Goal: Task Accomplishment & Management: Use online tool/utility

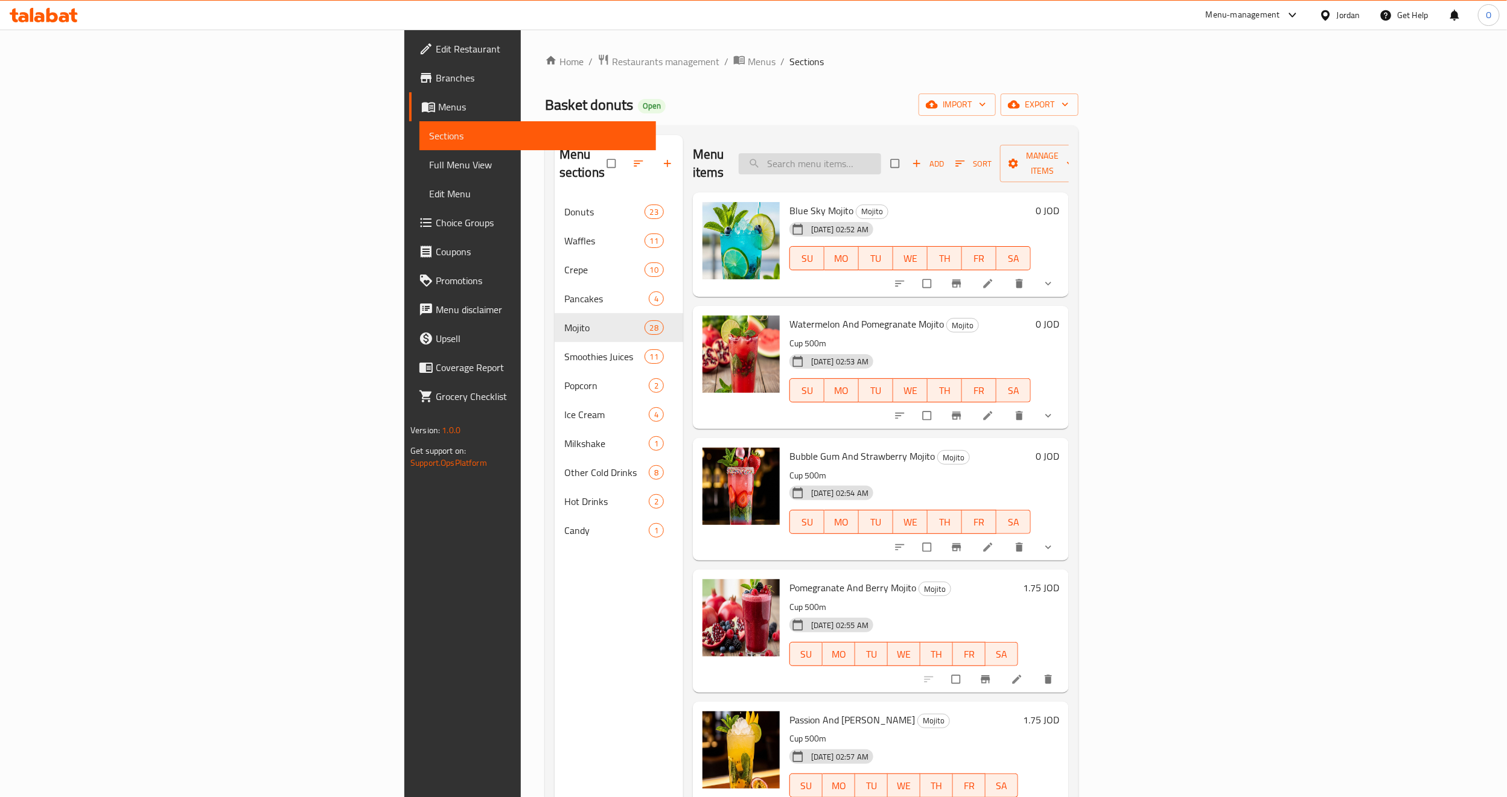
click at [881, 158] on input "search" at bounding box center [810, 163] width 142 height 21
paste input "Blue Sky Mojito"
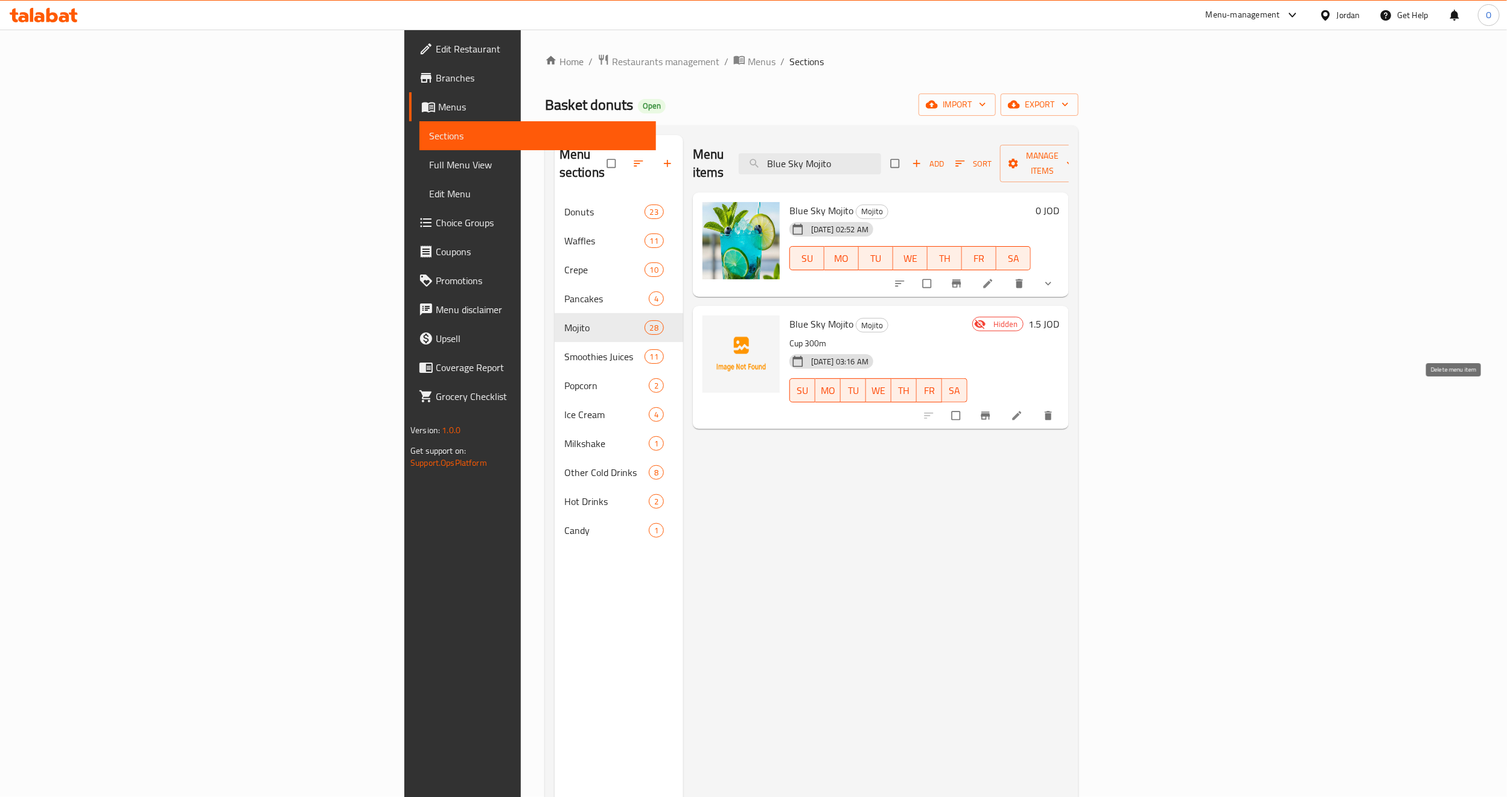
click at [1055, 410] on icon "delete" at bounding box center [1049, 416] width 12 height 12
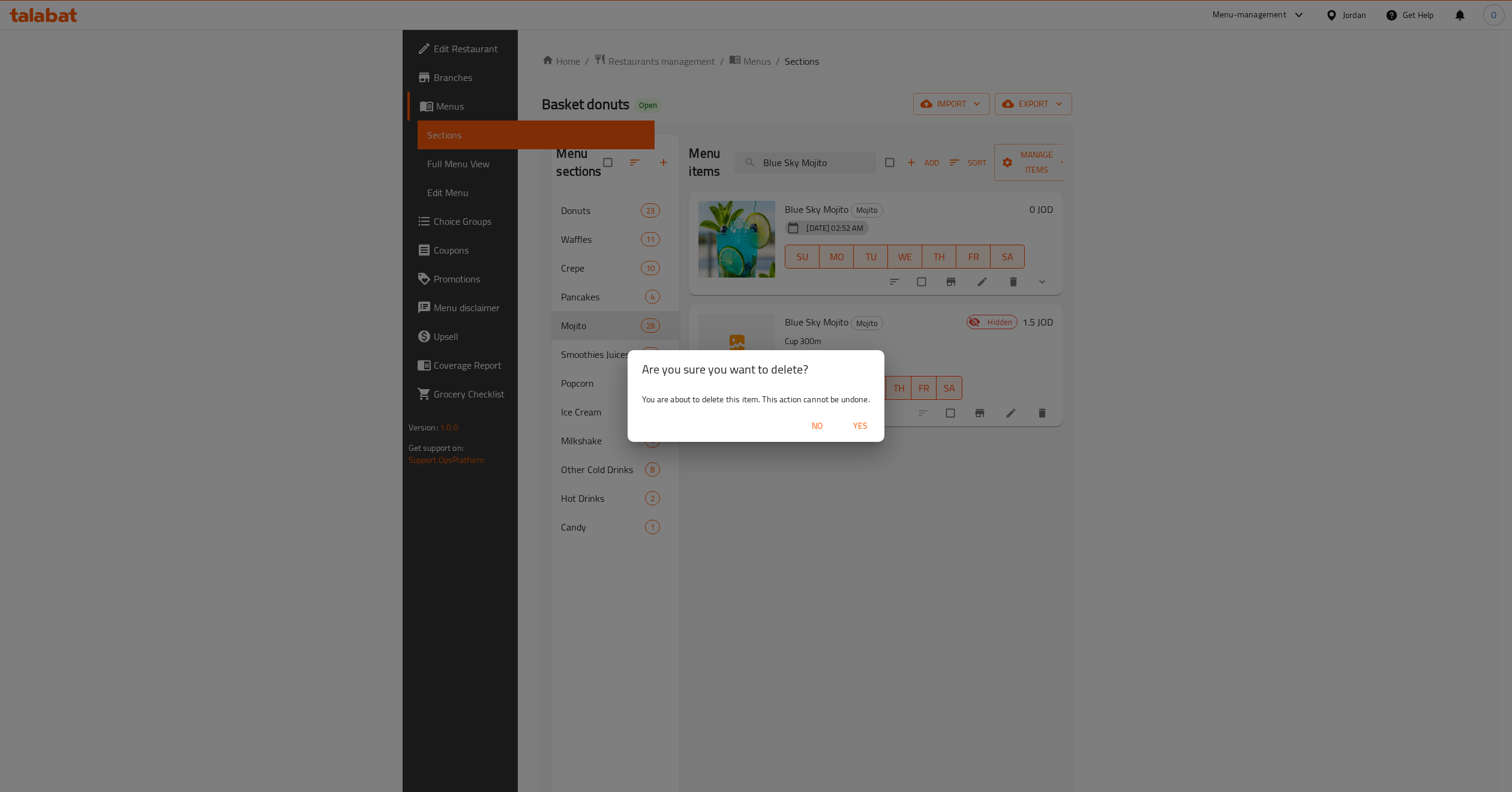
click at [866, 432] on span "Yes" at bounding box center [860, 425] width 29 height 15
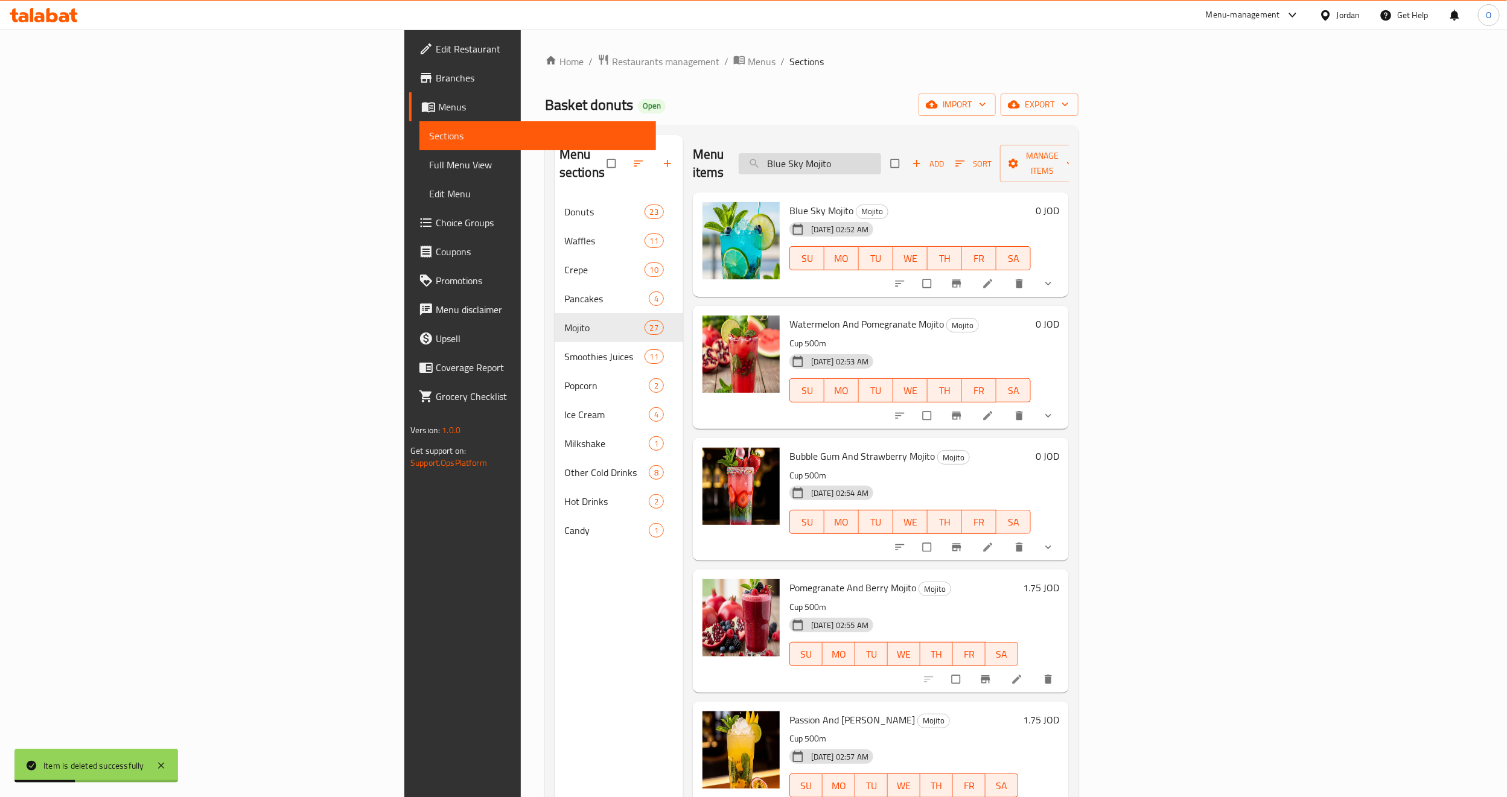
click at [881, 155] on input "Blue Sky Mojito" at bounding box center [810, 163] width 142 height 21
click at [881, 156] on input "Blue Sky Mojito" at bounding box center [810, 163] width 142 height 21
paste input "Watermelon And Pomegranate Mojito"
click at [881, 156] on input "Blue Sky Mojito" at bounding box center [810, 163] width 142 height 21
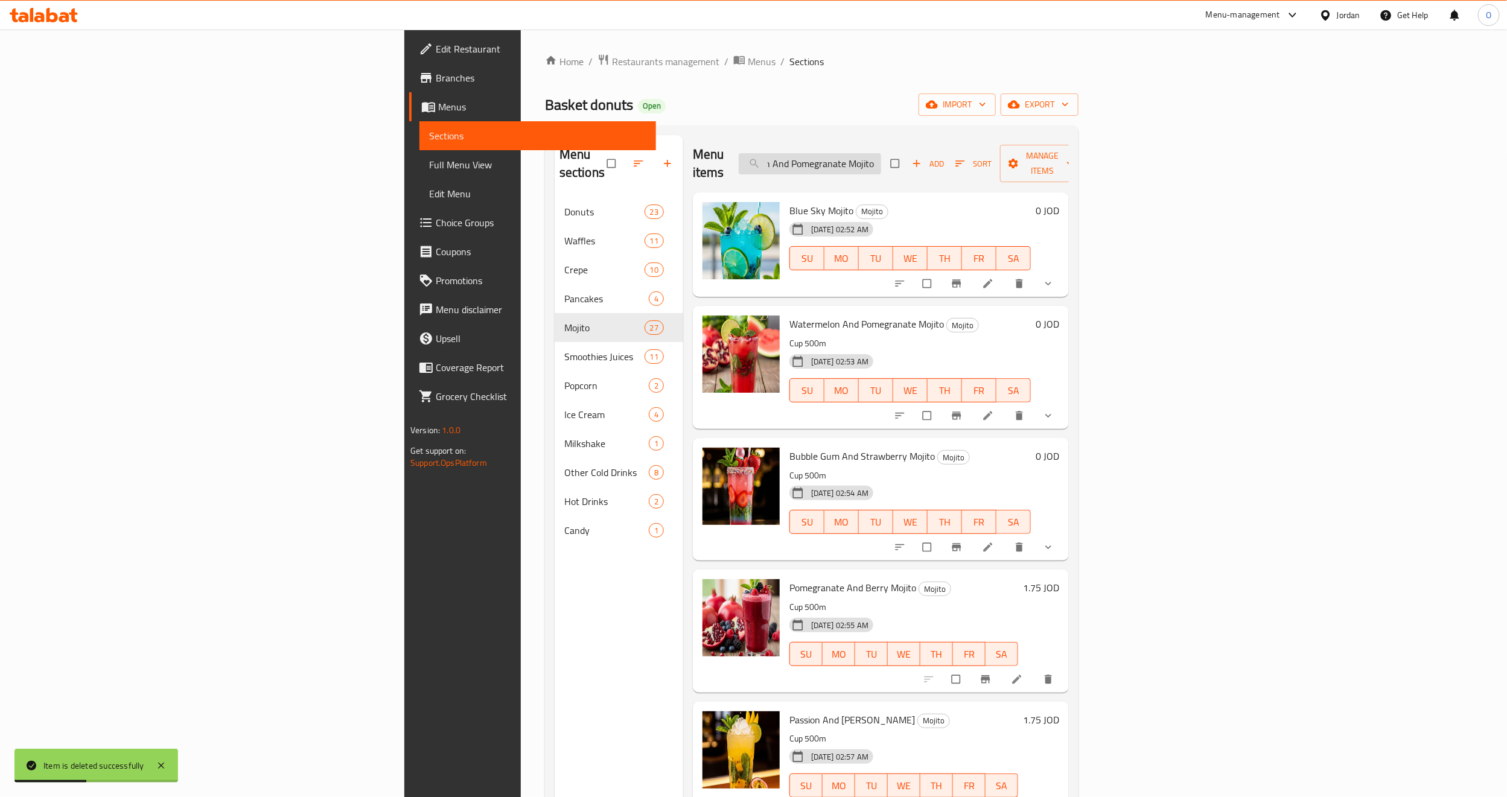
click at [881, 153] on input "Blue Watermelon And Pomegranate Mojito ky Mojito" at bounding box center [810, 163] width 142 height 21
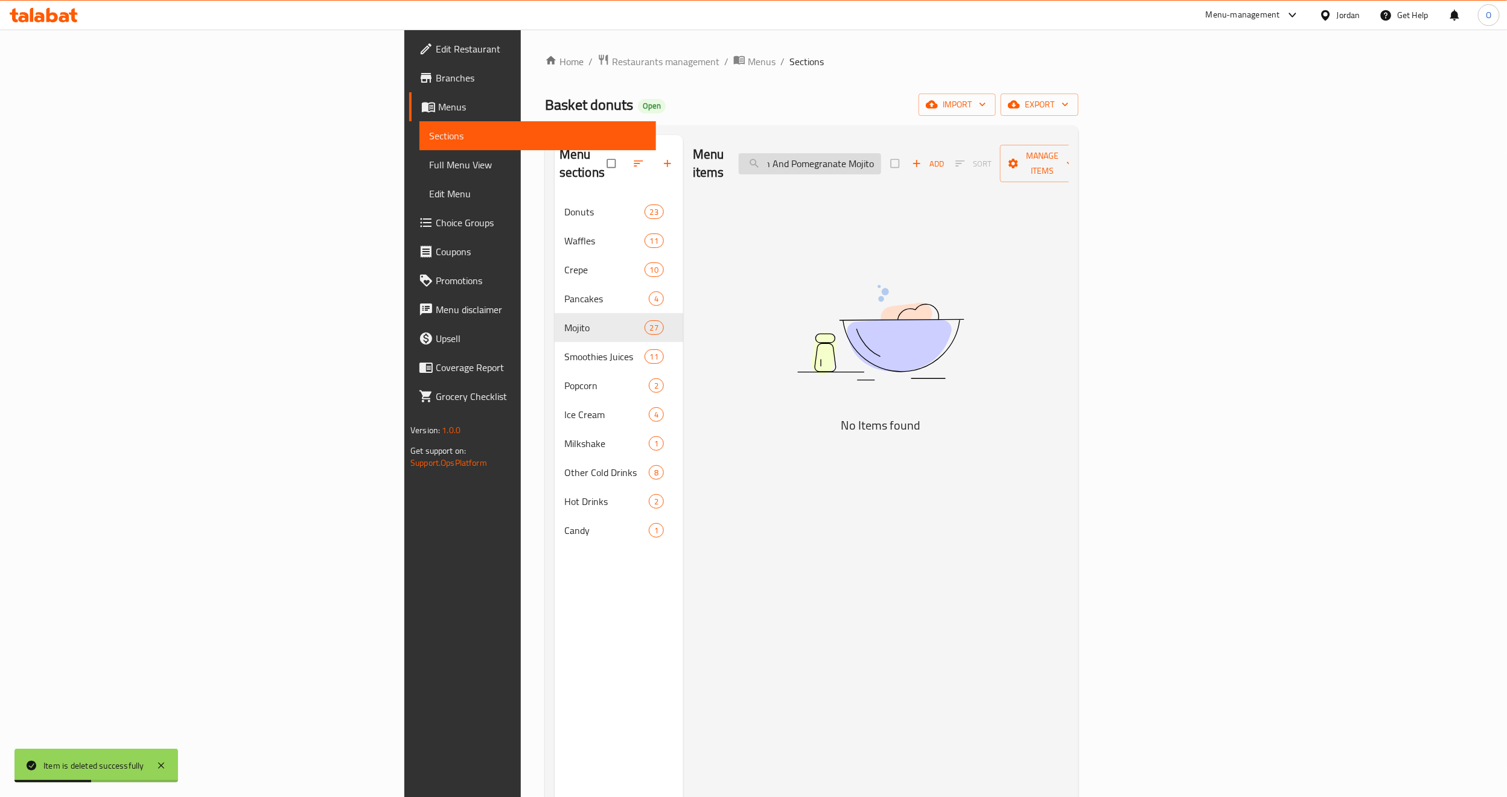
click at [881, 153] on input "Blue Watermelon And Pomegranate Mojito ky Mojito" at bounding box center [810, 163] width 142 height 21
paste input "Watermelon And Pomegranate Mojito"
click at [881, 154] on input "Watermelon And Pomegranate Mojito" at bounding box center [810, 163] width 142 height 21
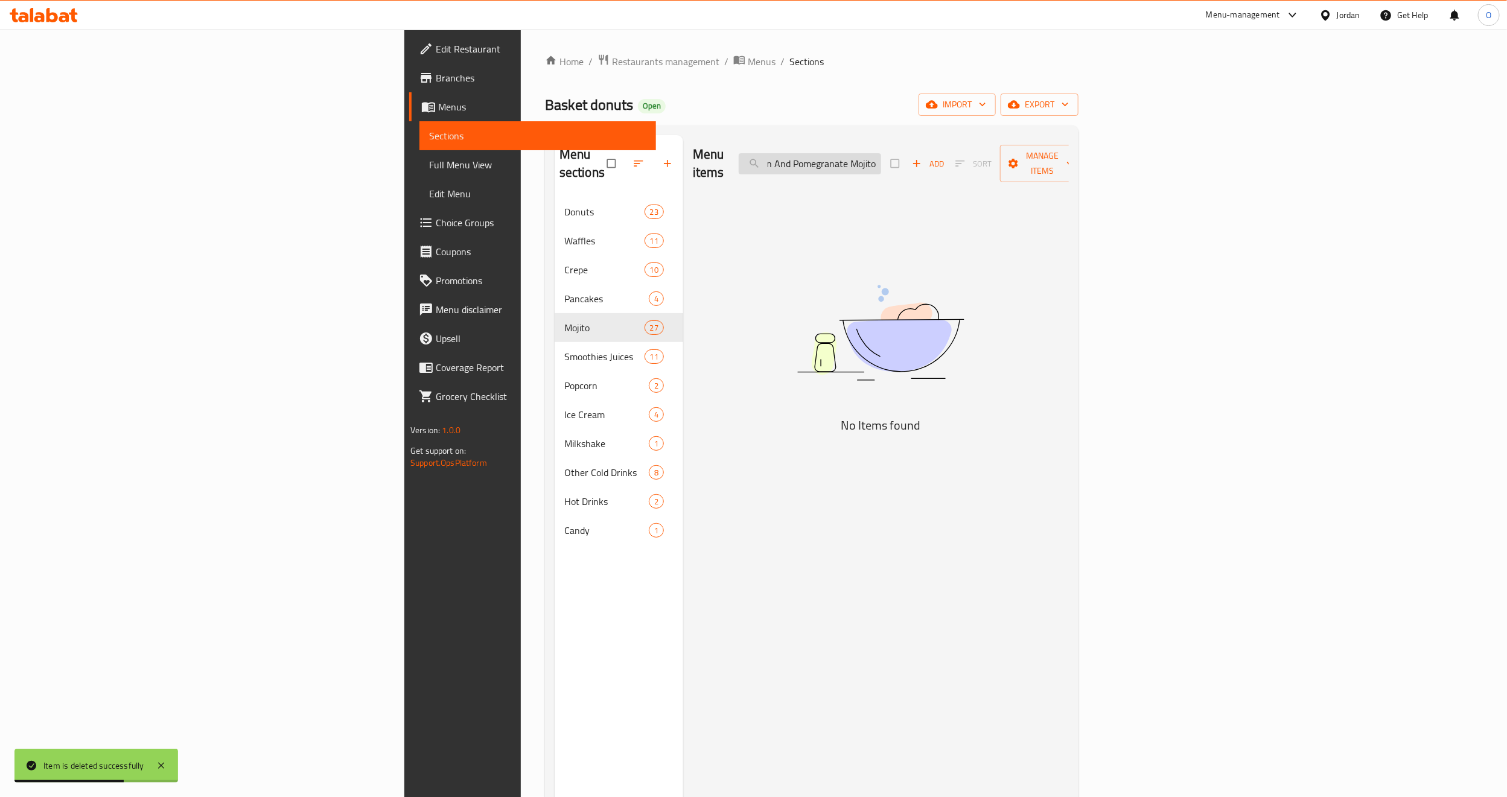
click at [881, 154] on input "Watermelon And Pomegranate Mojito" at bounding box center [810, 163] width 142 height 21
paste input "search"
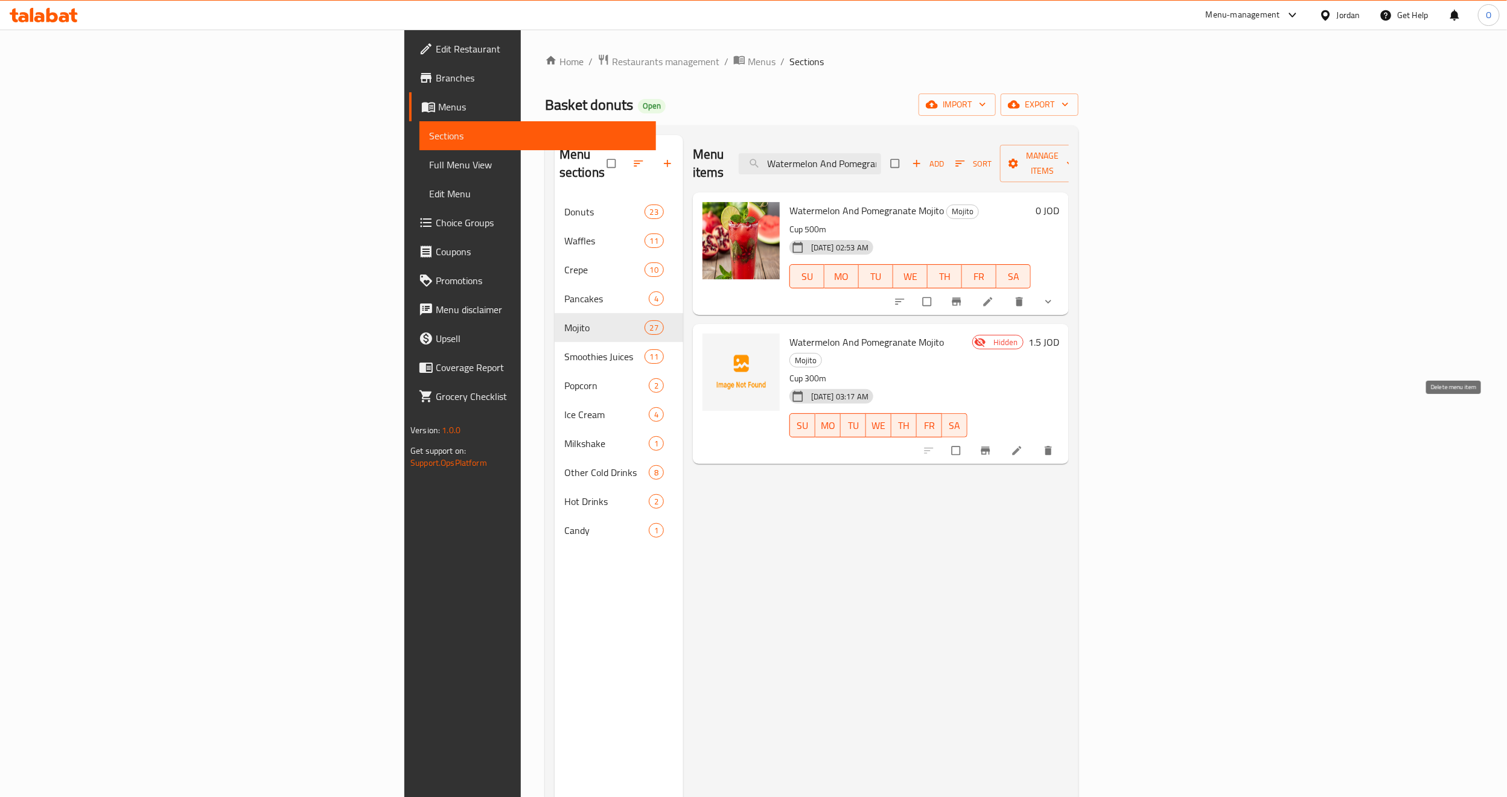
click at [1055, 445] on icon "delete" at bounding box center [1049, 451] width 12 height 12
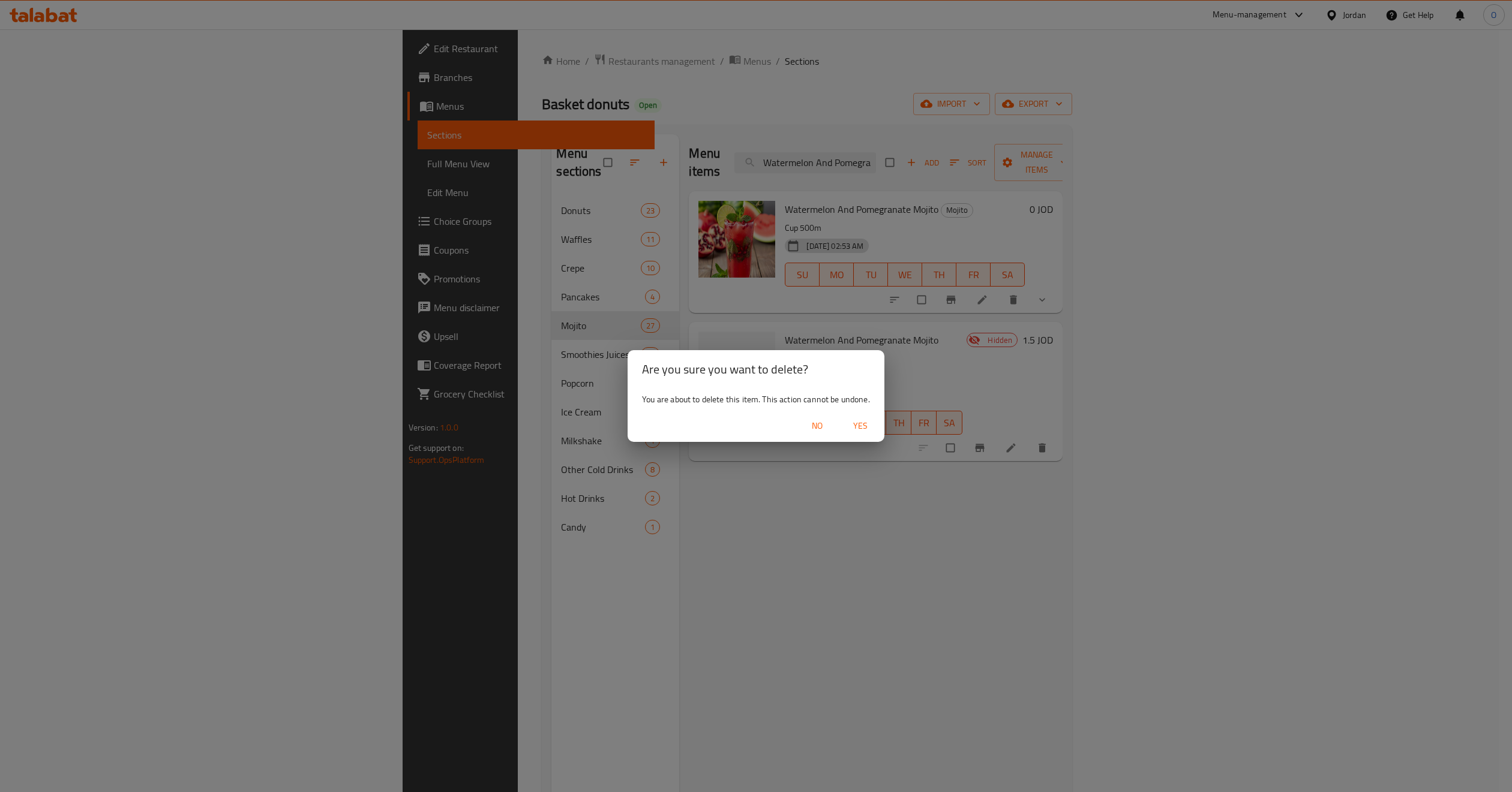
click at [863, 421] on span "Yes" at bounding box center [860, 425] width 29 height 15
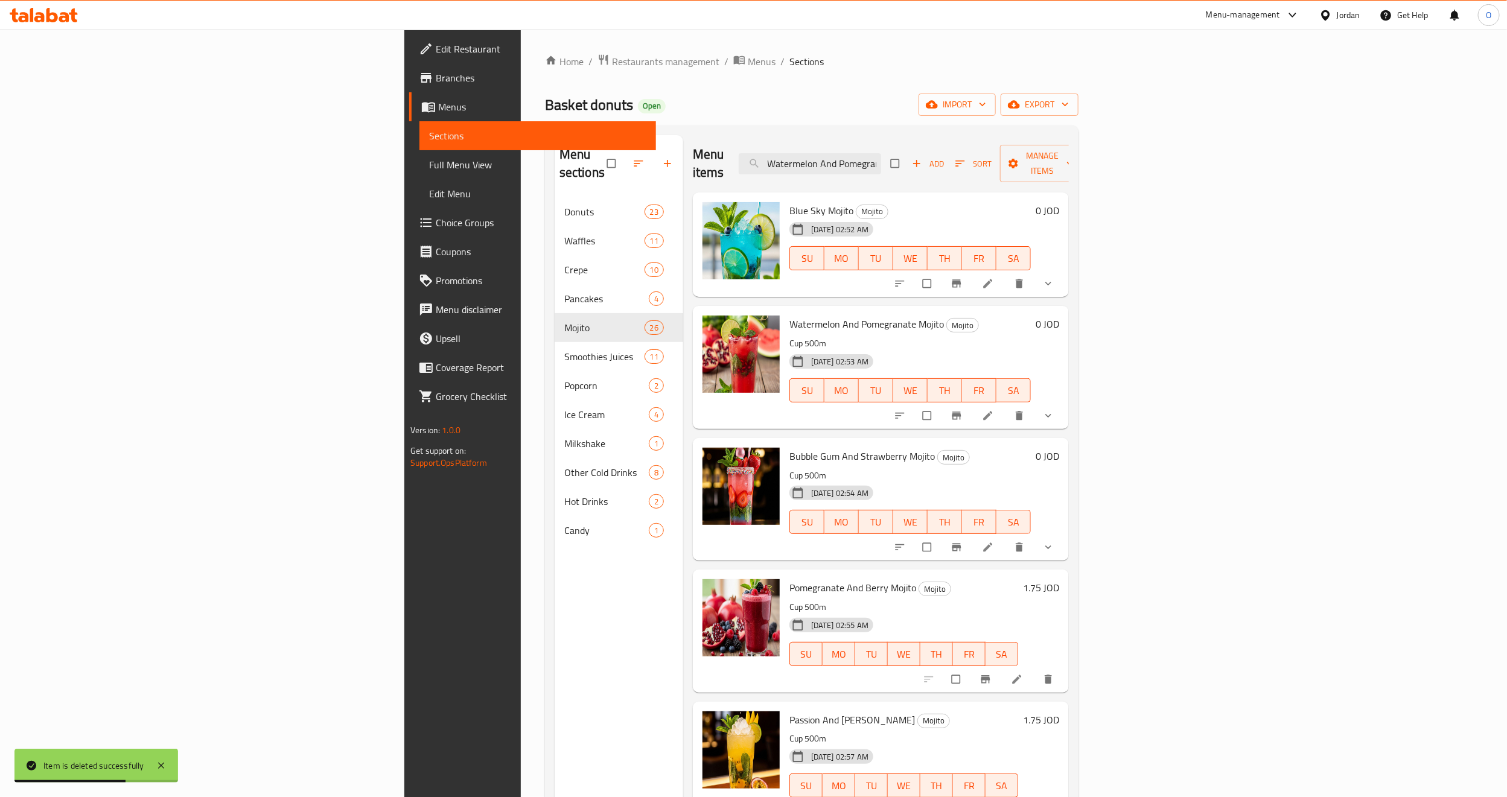
click at [955, 167] on div "Menu items Watermelon And Pomegranate Moj Add Sort Manage items" at bounding box center [881, 163] width 376 height 57
click at [881, 159] on input "Watermelon And Pomegranate Moj" at bounding box center [810, 163] width 142 height 21
paste input "Bubble Gum And Strawberry Mojito"
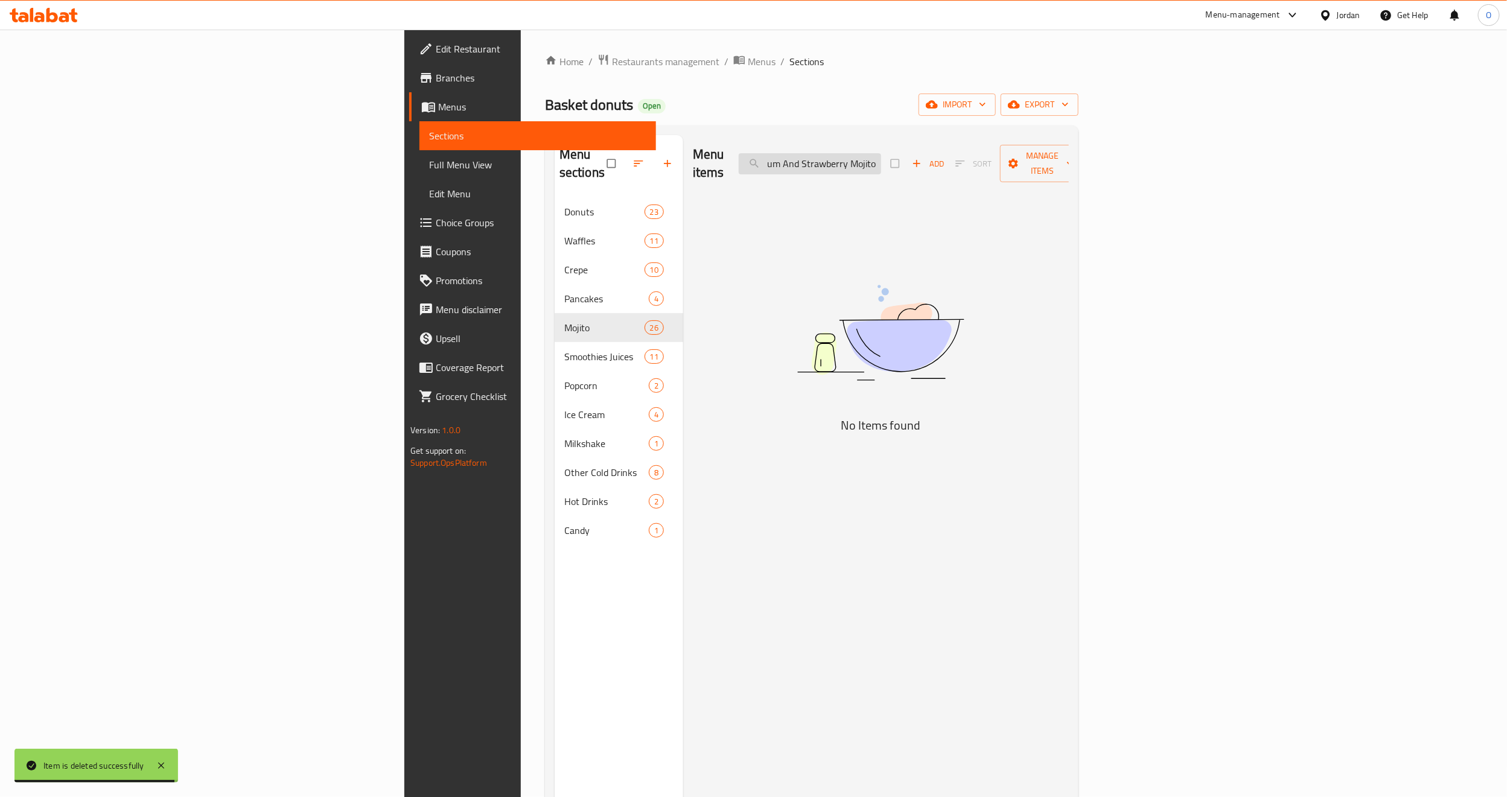
scroll to position [0, 35]
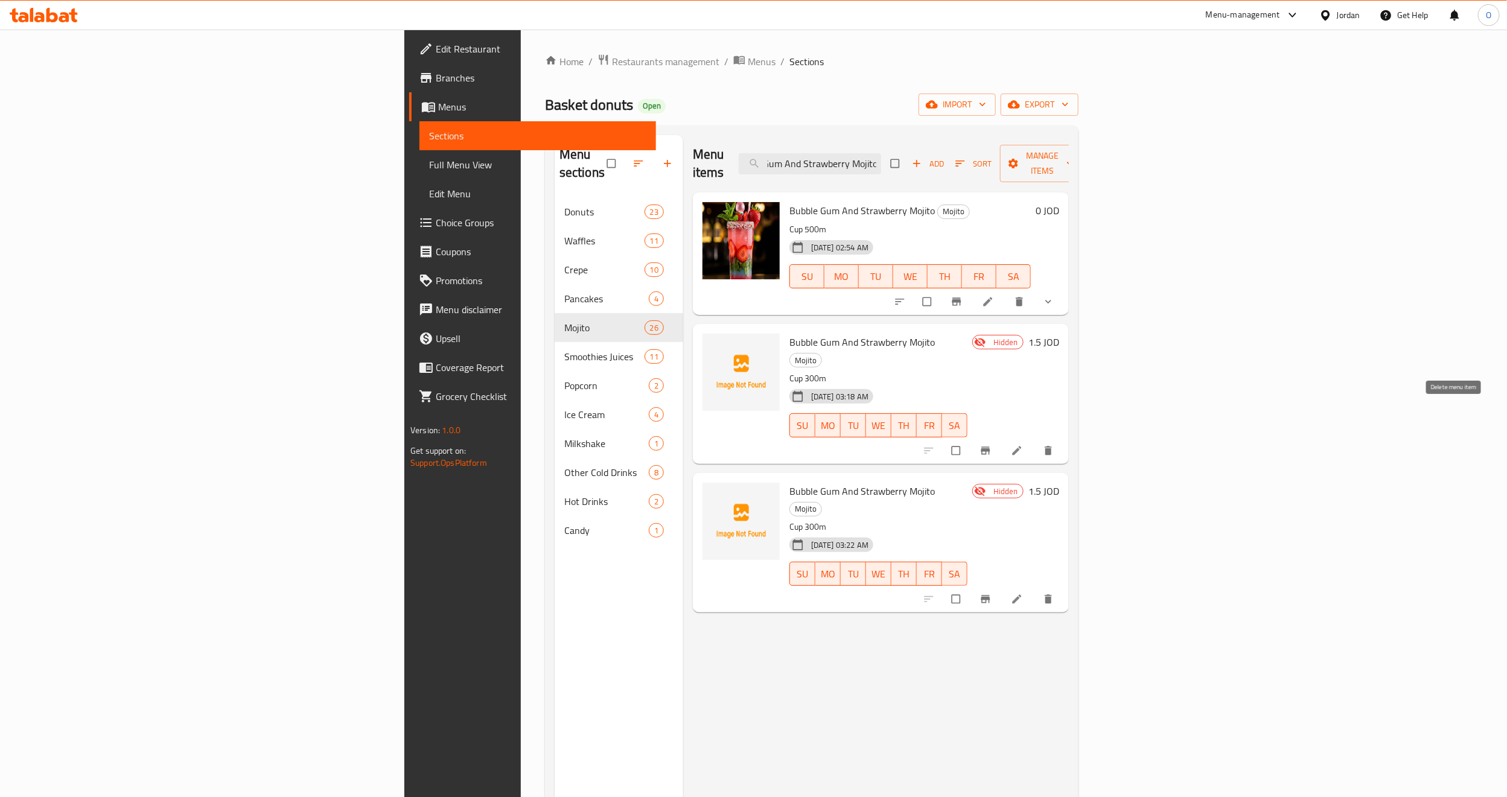
click at [1052, 446] on icon "delete" at bounding box center [1048, 450] width 7 height 9
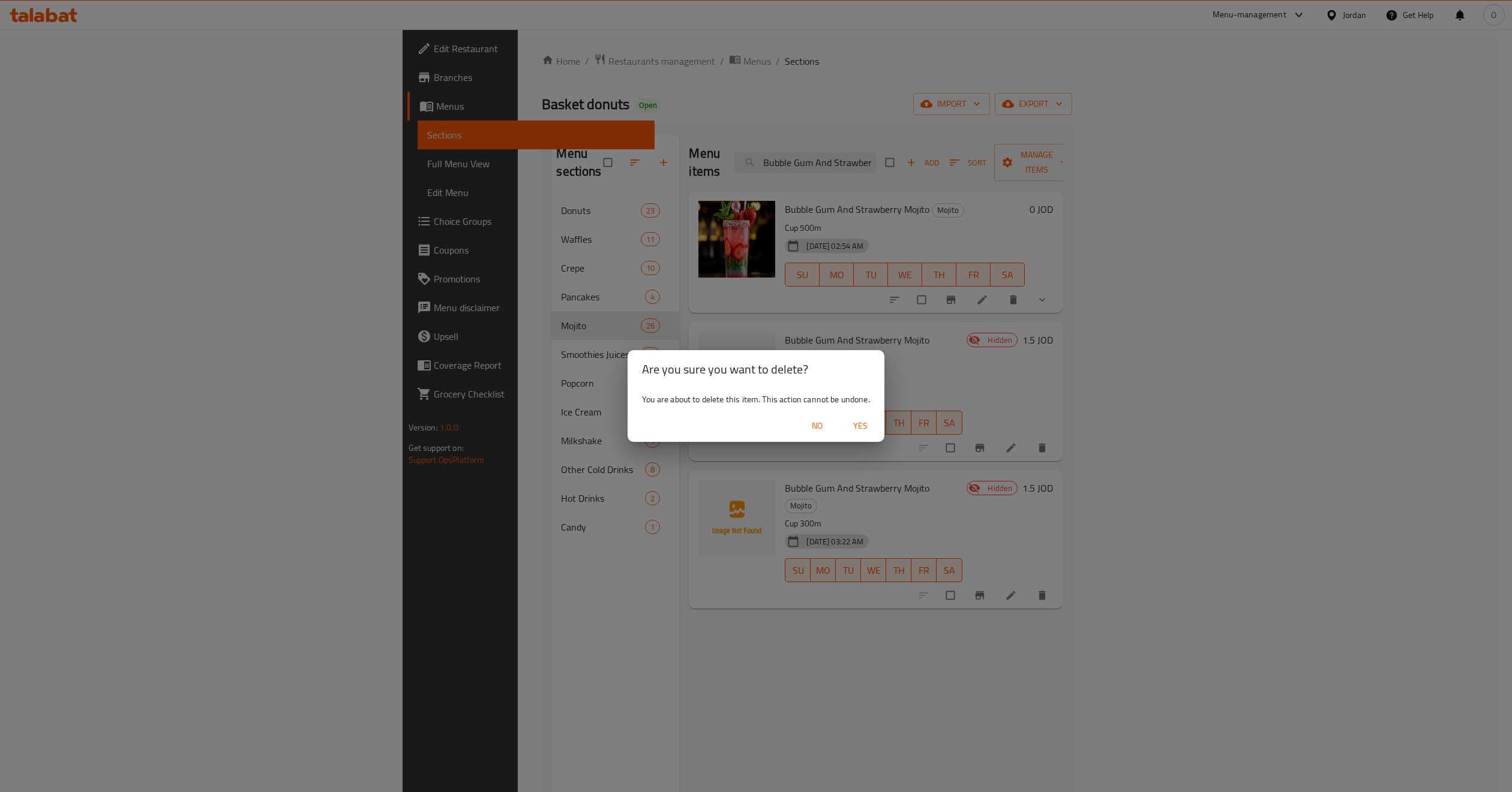
click at [852, 421] on span "Yes" at bounding box center [860, 425] width 29 height 15
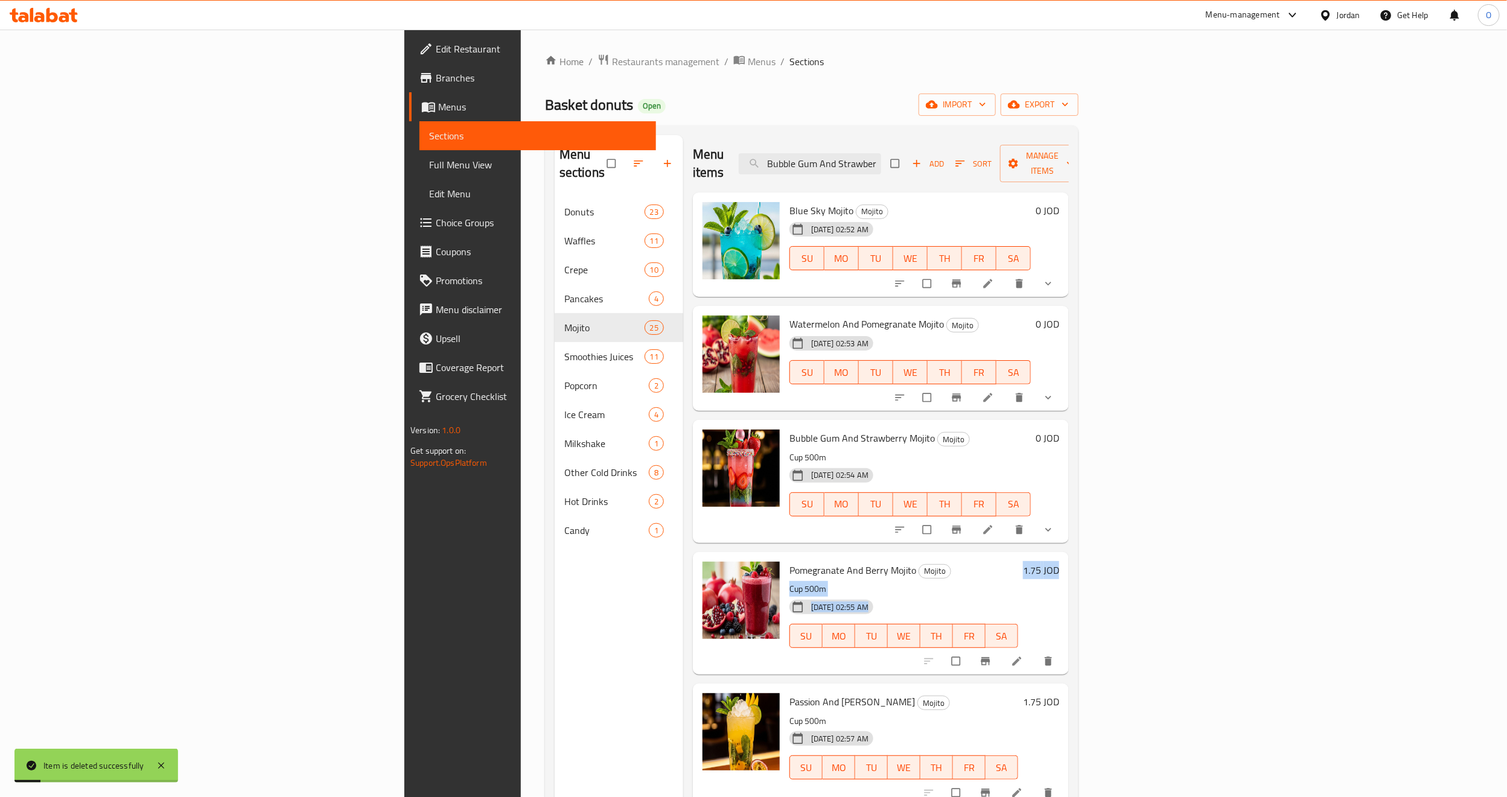
click at [1064, 557] on div "Pomegranate And [PERSON_NAME] Mojito Mojito Cup 500m [DATE] 02:55 AM SU MO TU W…" at bounding box center [925, 613] width 280 height 113
click at [881, 153] on input "Bubble Gum And Strawberry Mojito" at bounding box center [810, 163] width 142 height 21
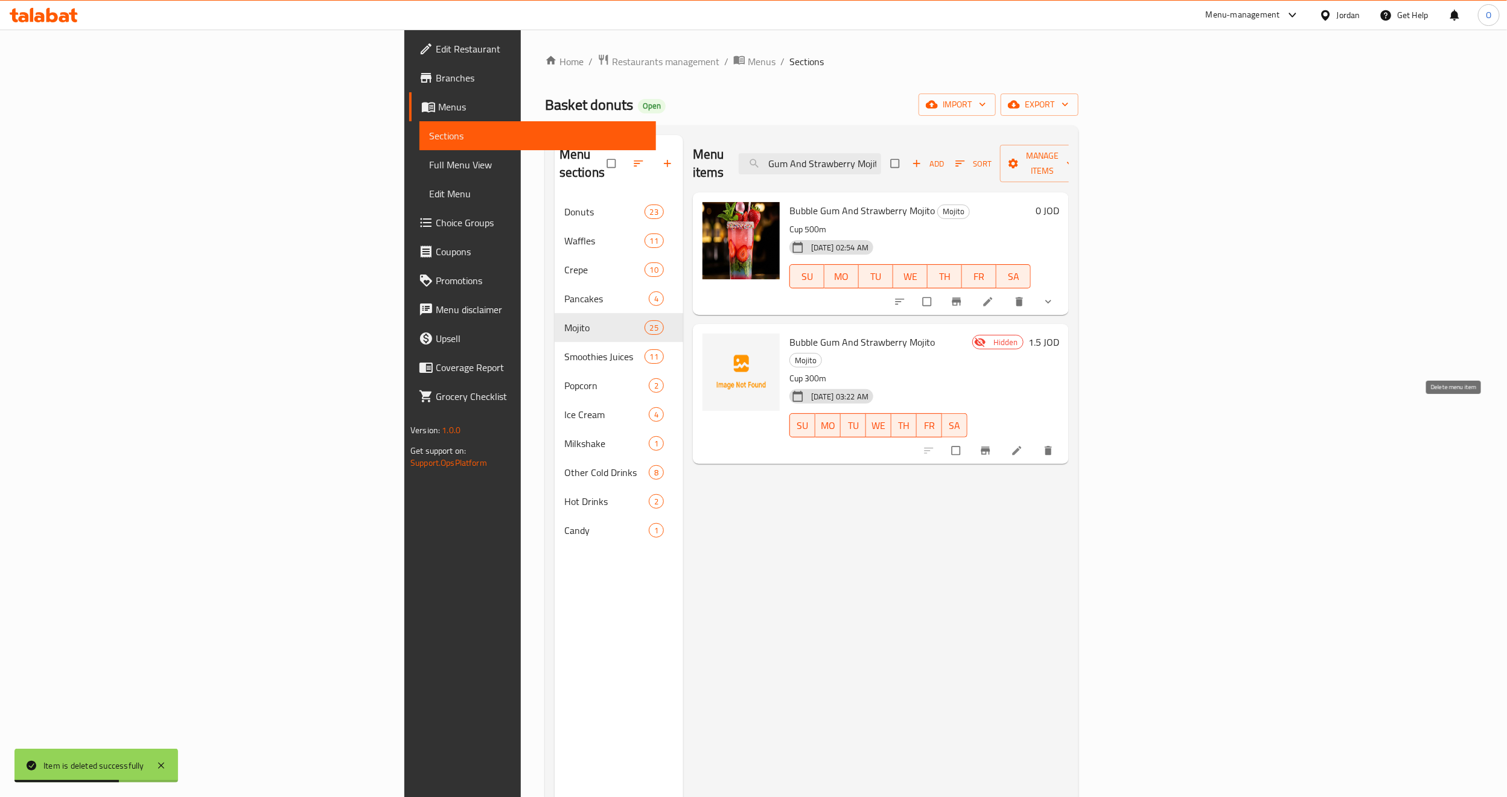
click at [1055, 445] on icon "delete" at bounding box center [1049, 451] width 12 height 12
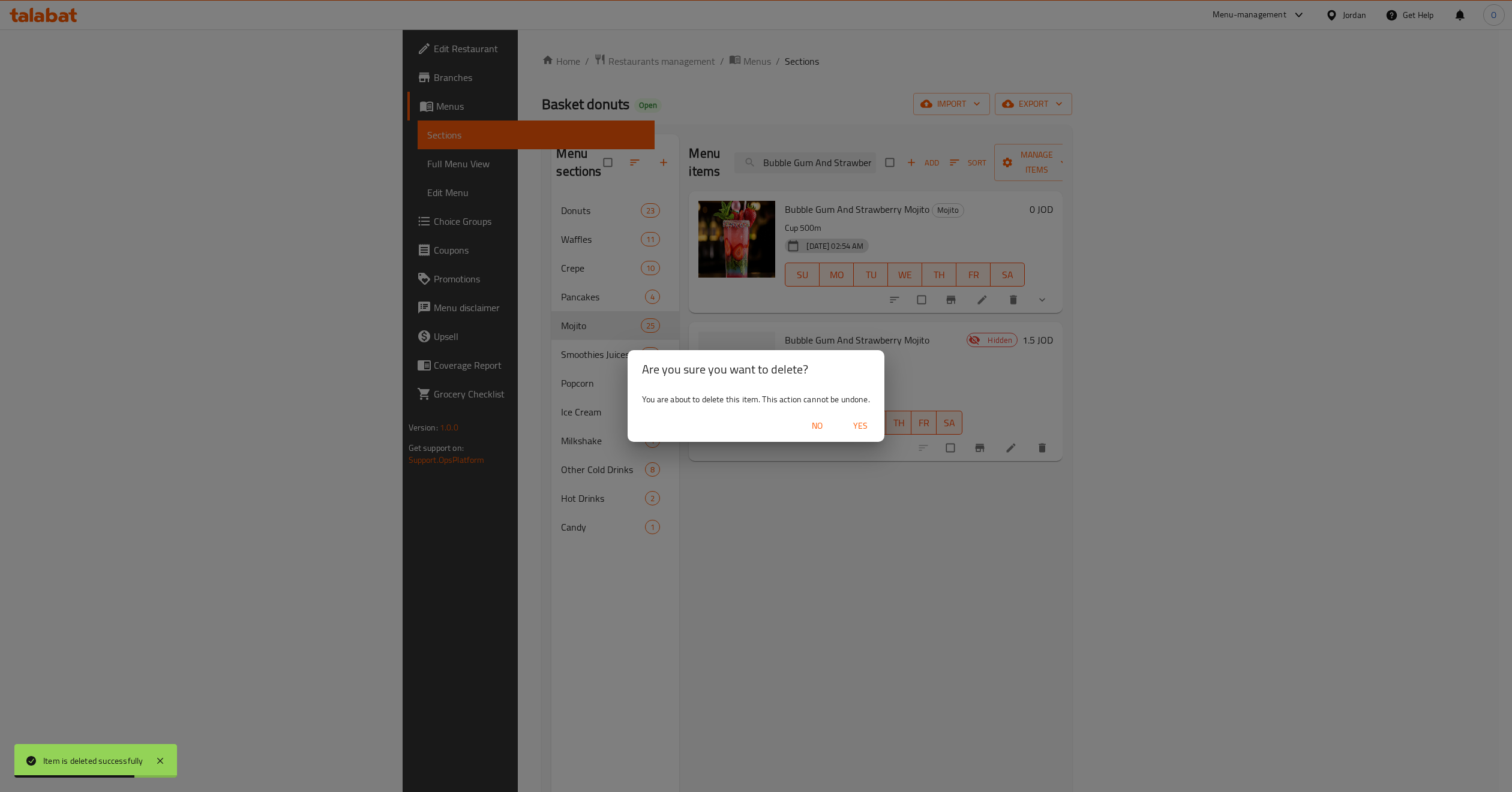
click at [863, 426] on span "Yes" at bounding box center [860, 425] width 29 height 15
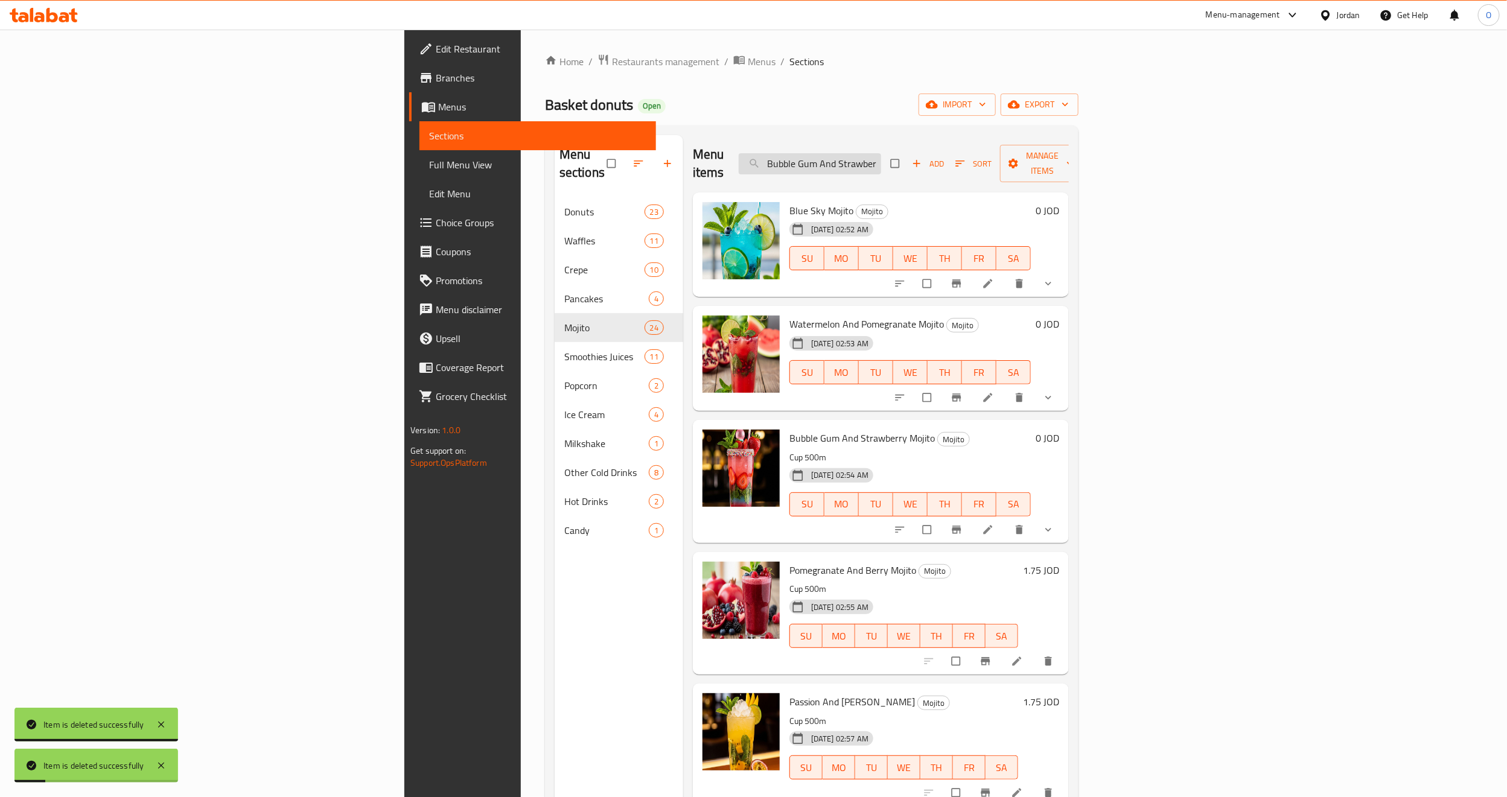
click at [881, 153] on input "Bubble Gum And Strawberry Mojit" at bounding box center [810, 163] width 142 height 21
paste input "Kiwi And Green Apple Mojito"
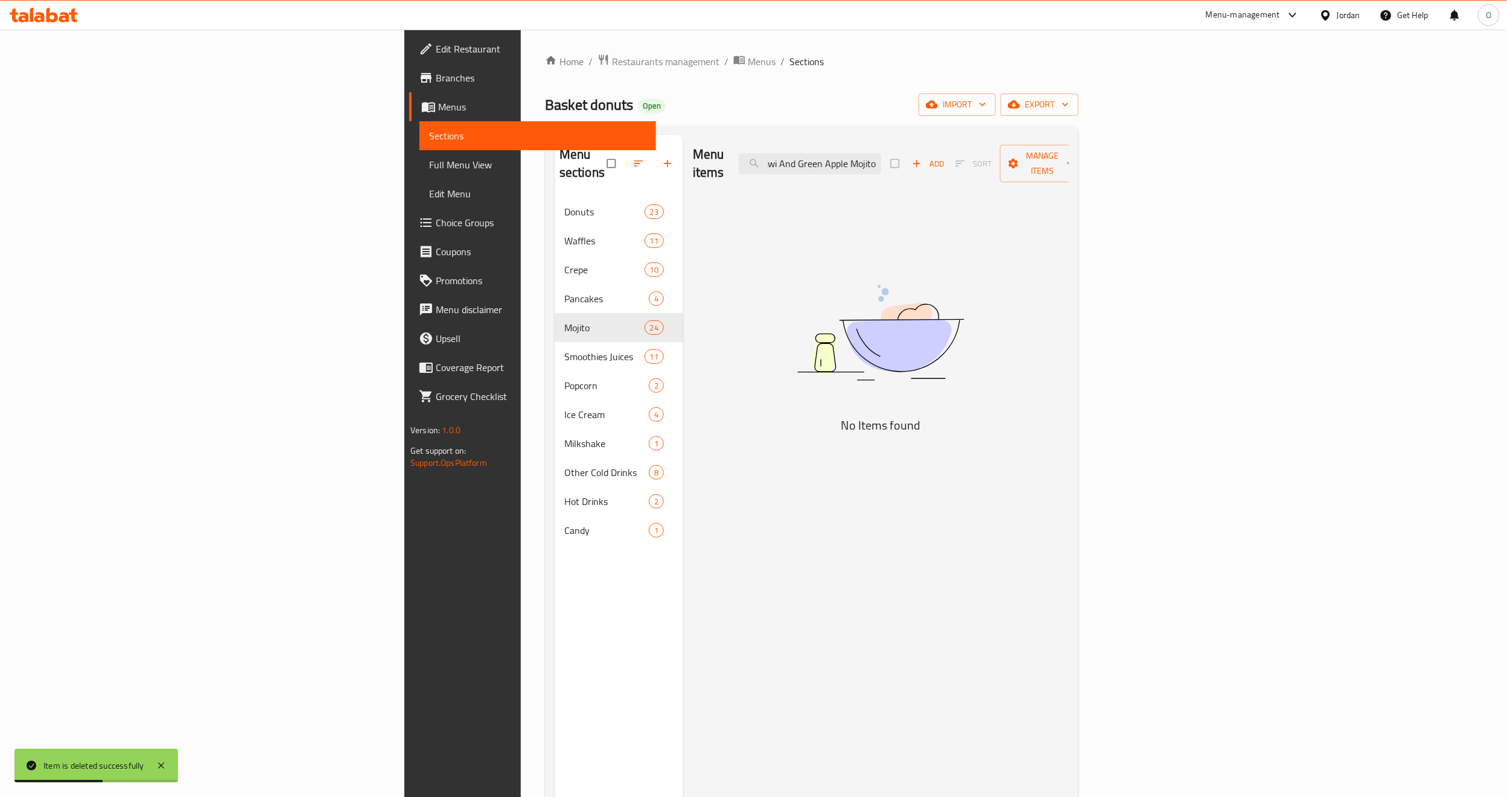
scroll to position [0, 6]
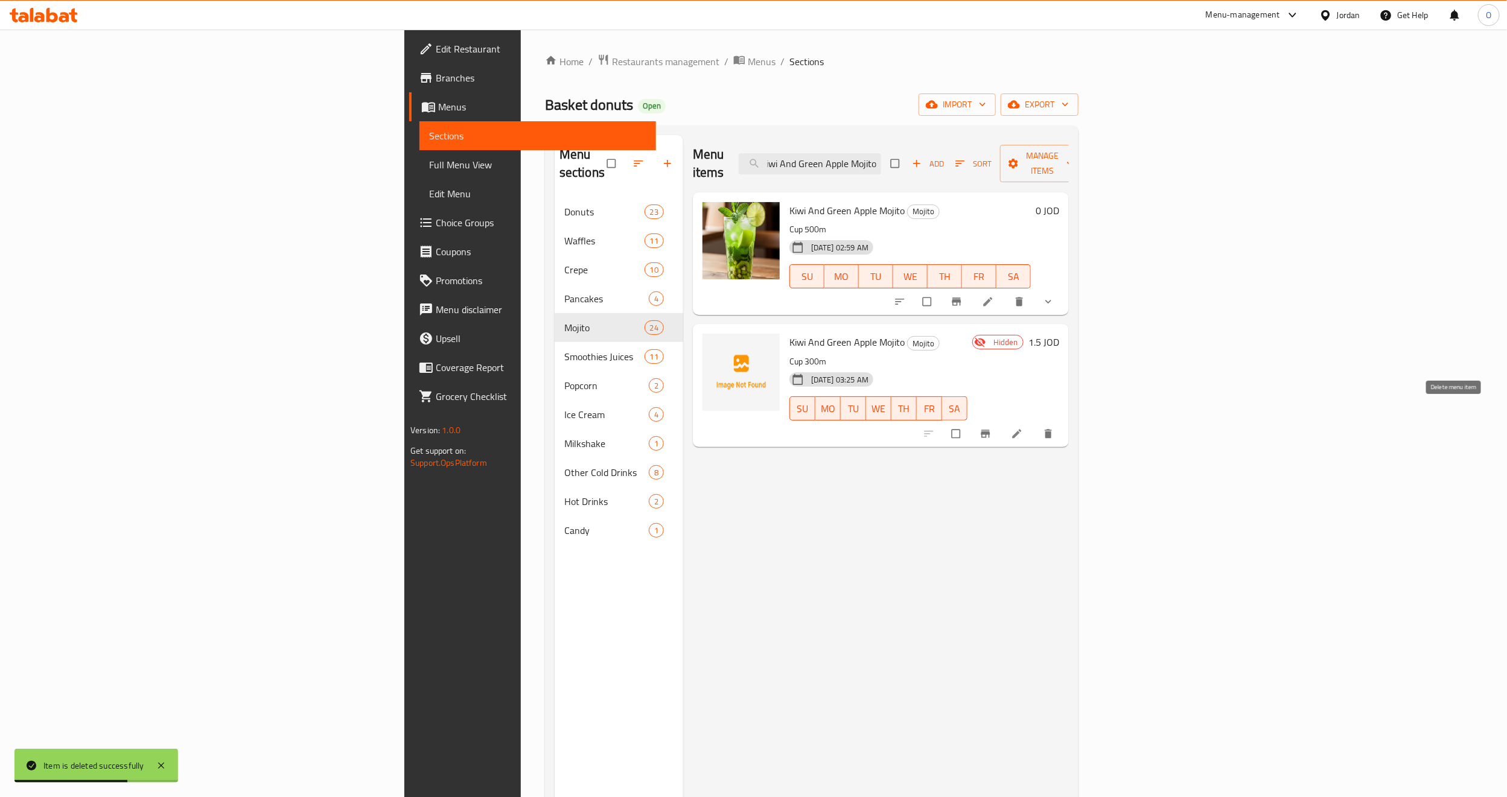
click at [1052, 429] on icon "delete" at bounding box center [1048, 433] width 7 height 9
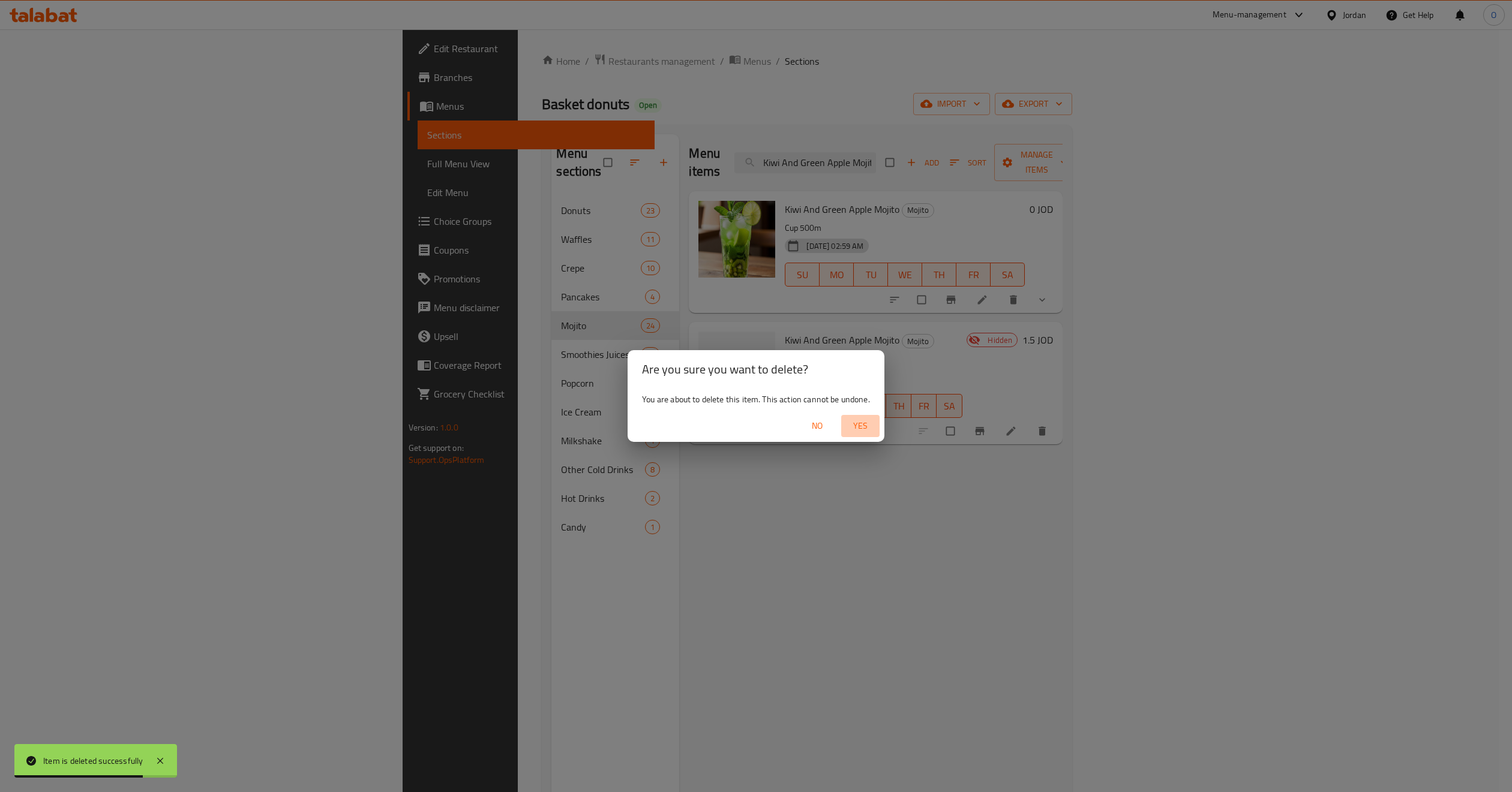
click at [867, 427] on span "Yes" at bounding box center [860, 425] width 29 height 15
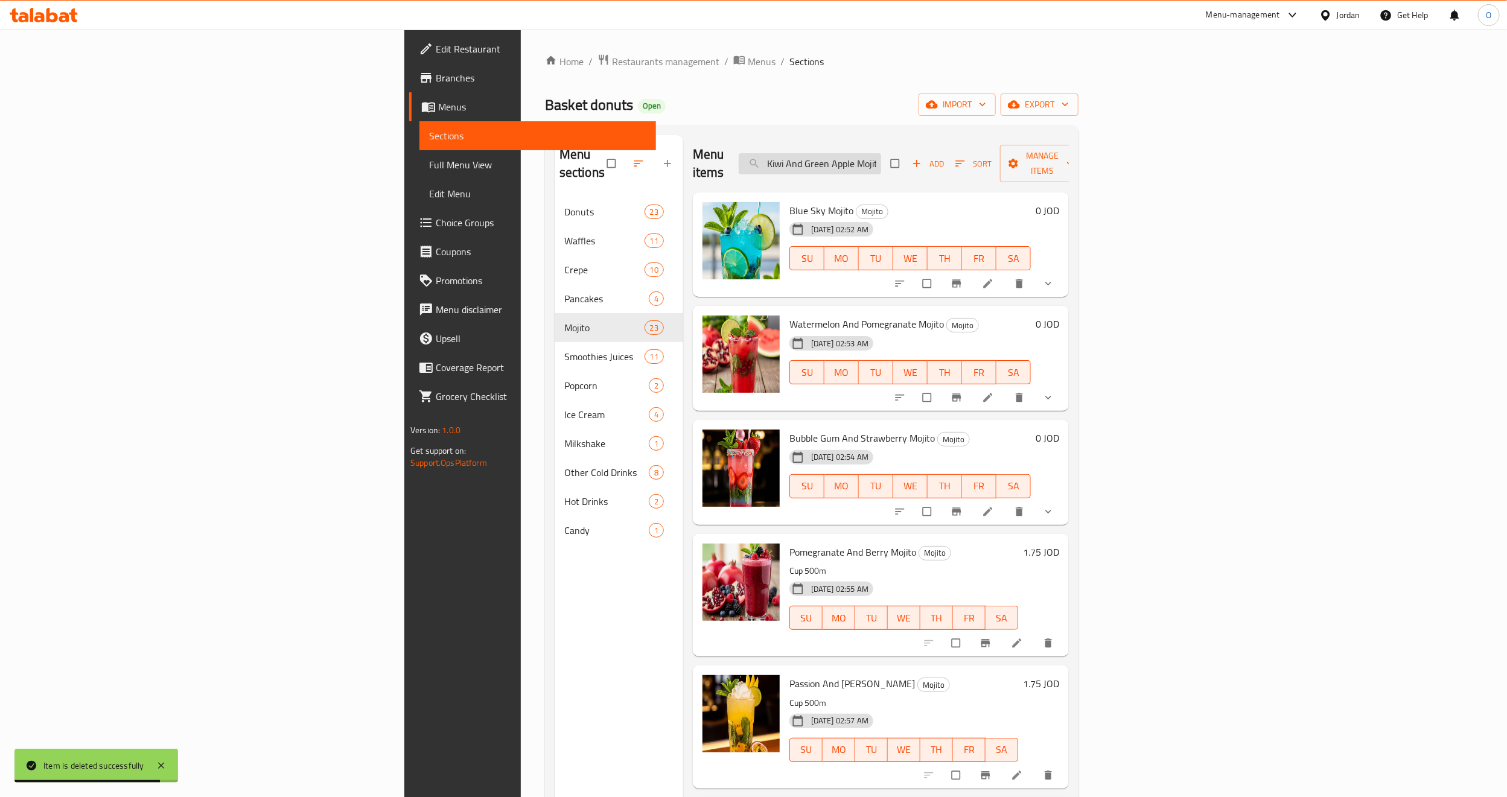
click at [881, 156] on input "Kiwi And Green Apple Mojito" at bounding box center [810, 163] width 142 height 21
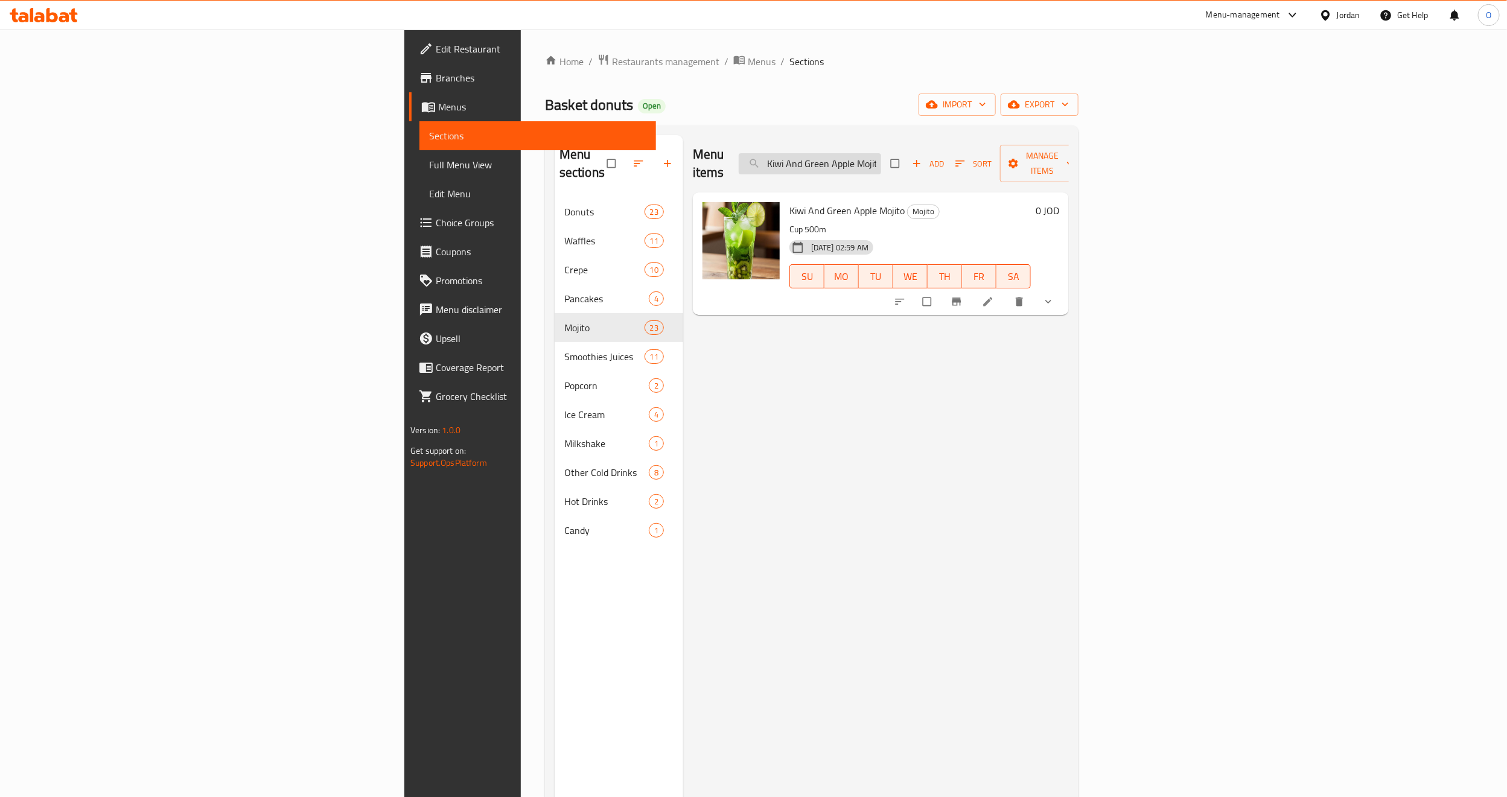
click at [881, 153] on input "Kiwi And Green Apple Mojit" at bounding box center [810, 163] width 142 height 21
paste input "Mixed [PERSON_NAME]"
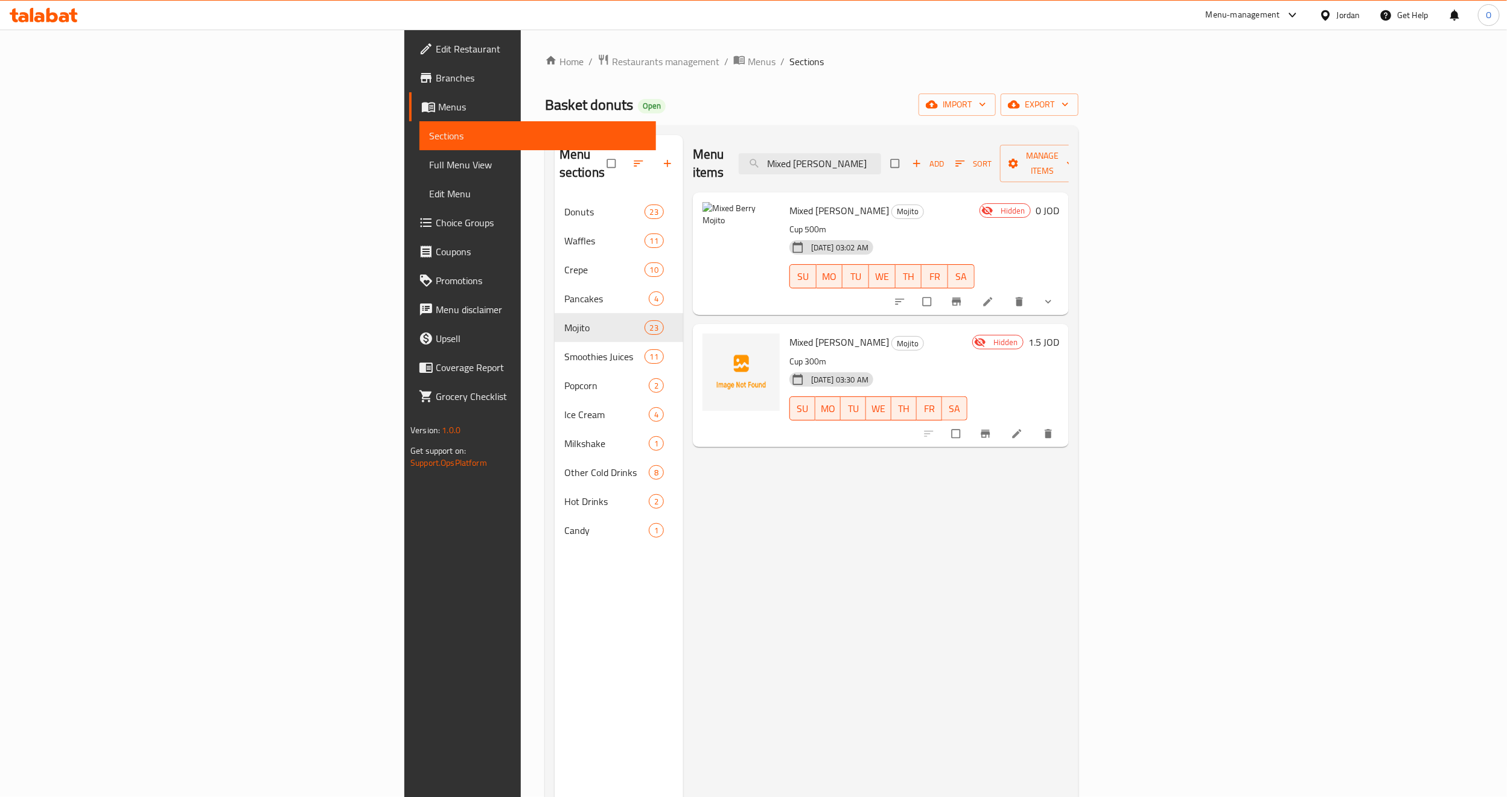
click at [1064, 290] on button "show more" at bounding box center [1049, 302] width 29 height 27
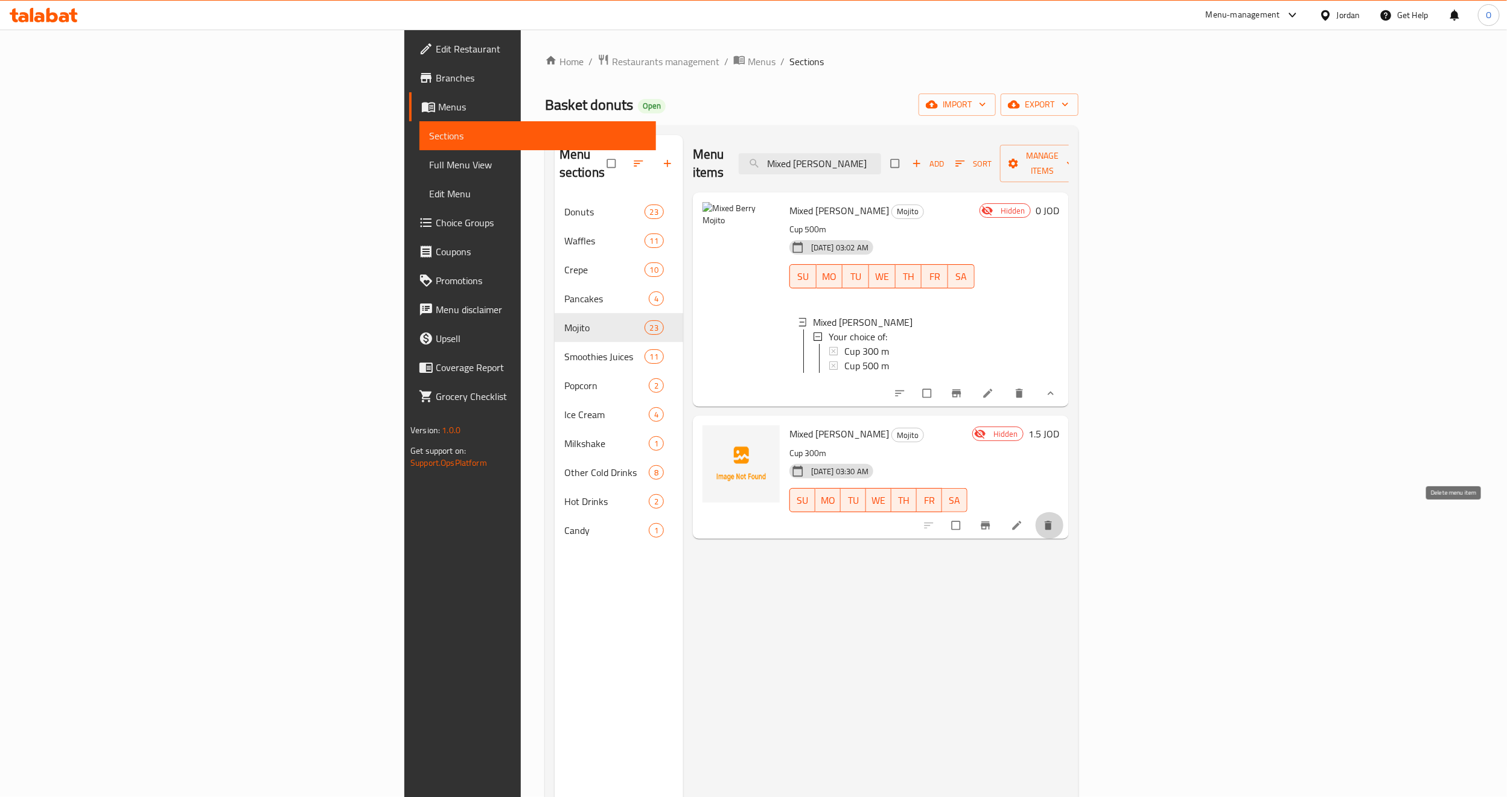
click at [1052, 521] on icon "delete" at bounding box center [1048, 525] width 7 height 9
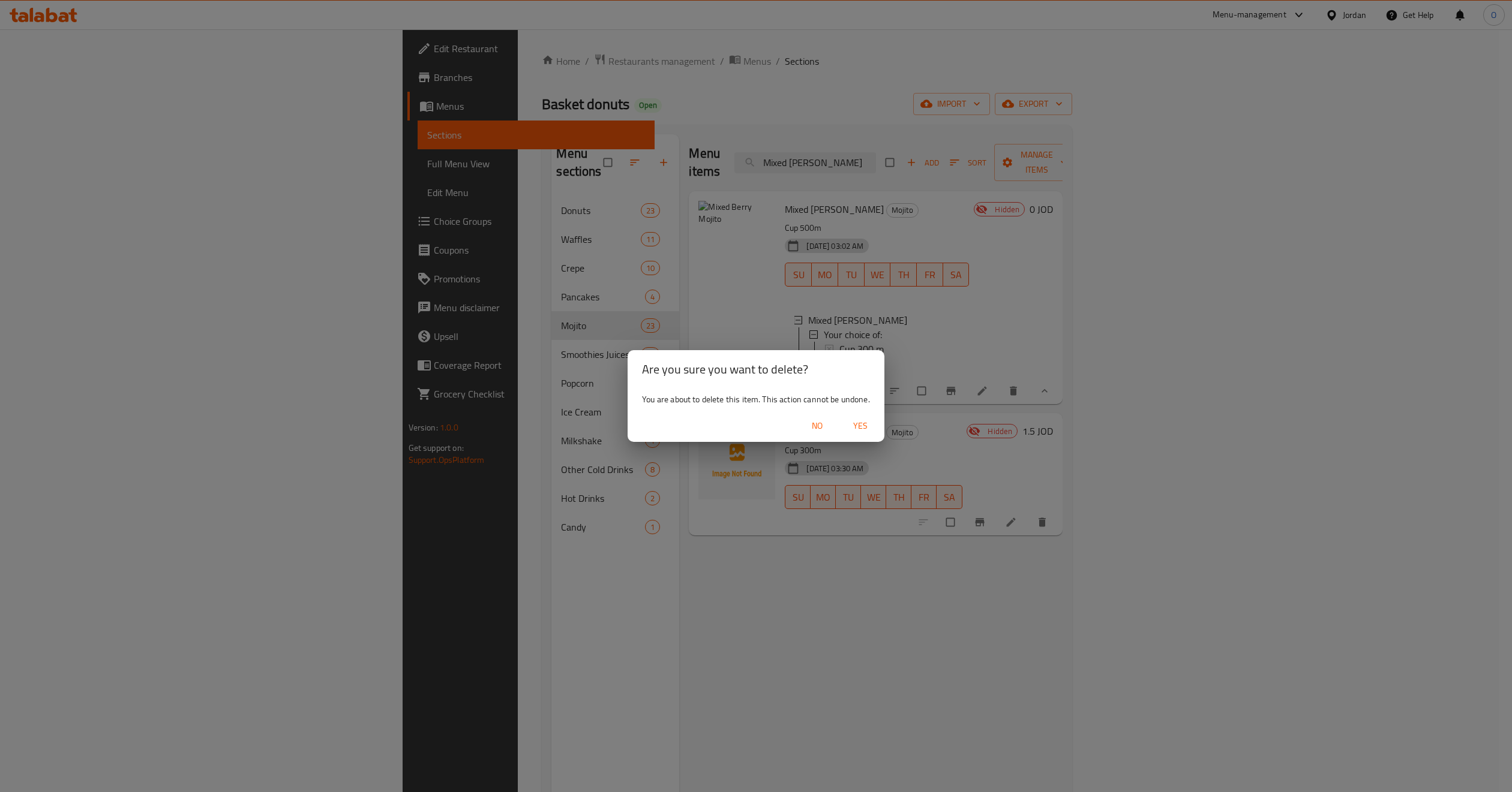
click at [858, 423] on span "Yes" at bounding box center [860, 425] width 29 height 15
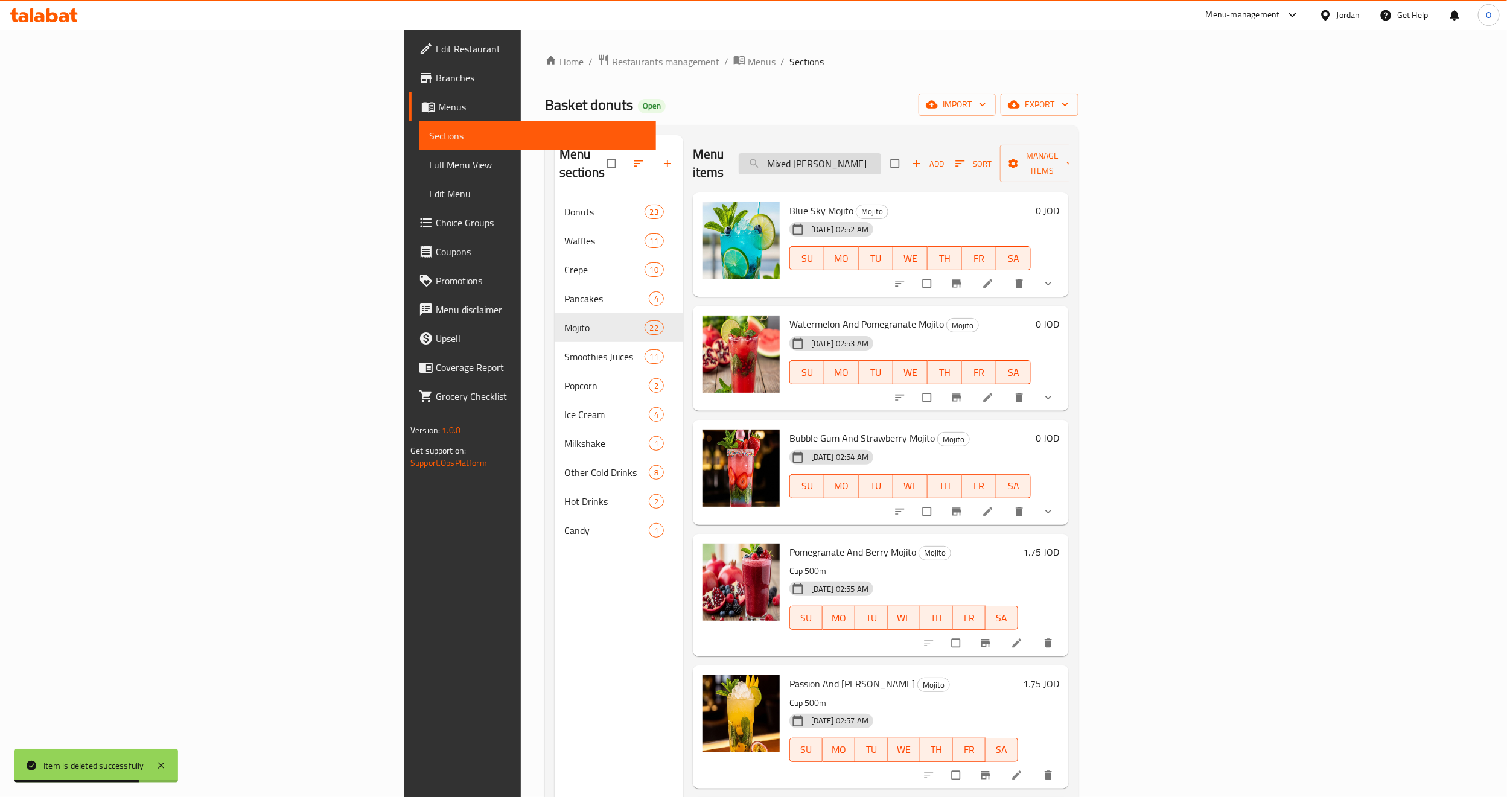
click at [881, 156] on input "Mixed [PERSON_NAME]" at bounding box center [810, 163] width 142 height 21
paste input "Strawberry An"
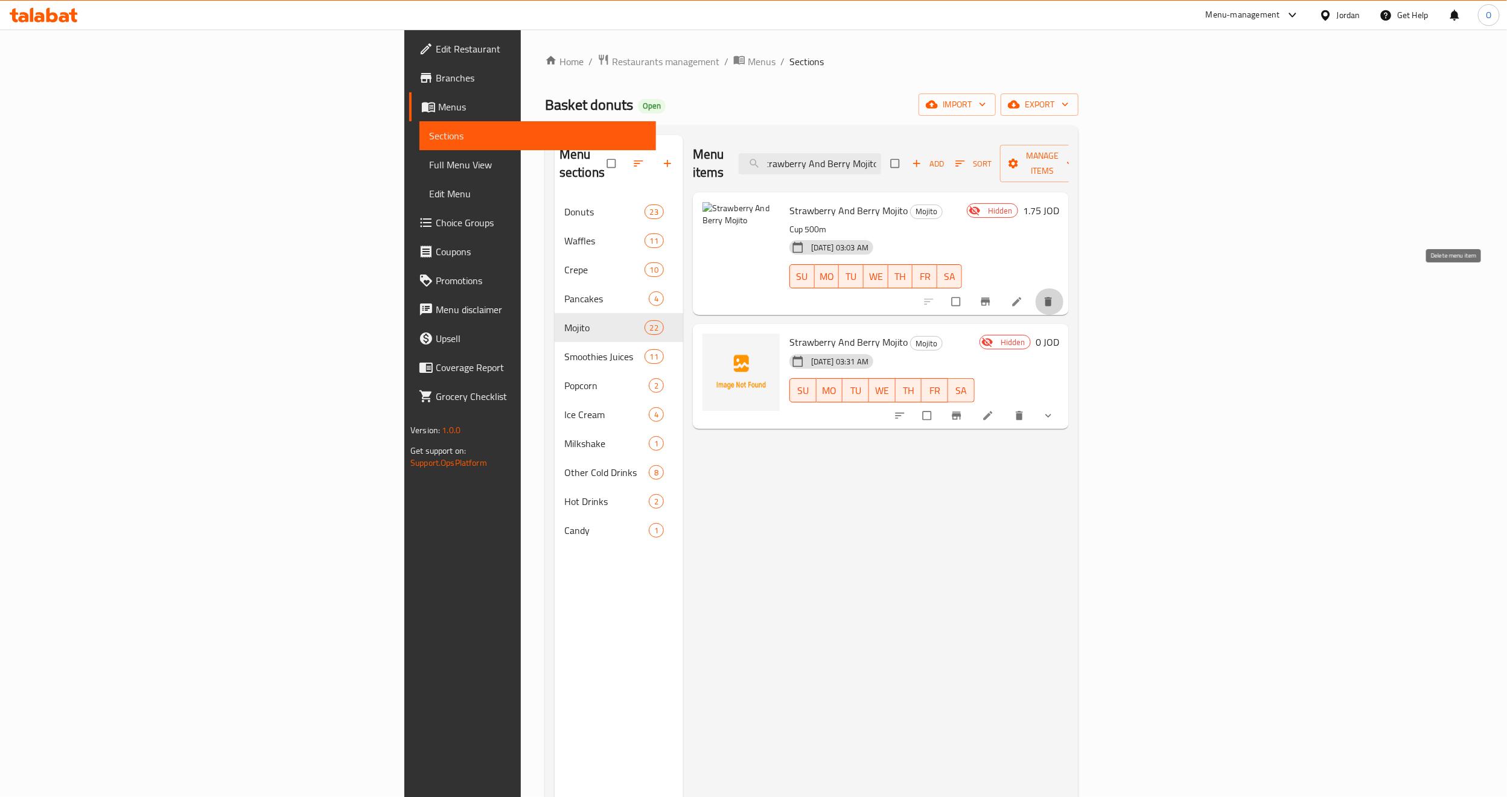
click at [1052, 298] on icon "delete" at bounding box center [1048, 302] width 7 height 9
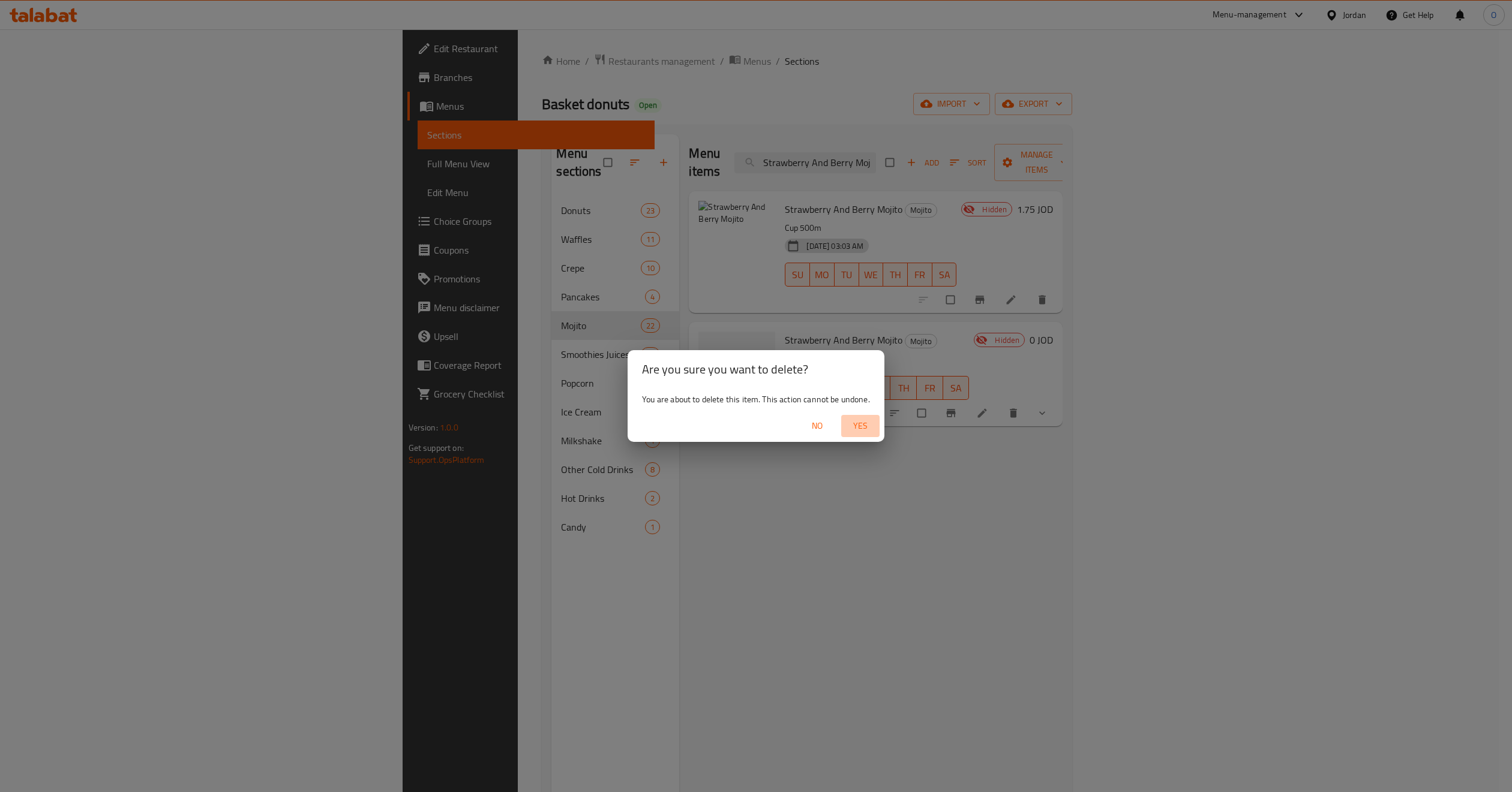
click at [859, 425] on span "Yes" at bounding box center [860, 425] width 29 height 15
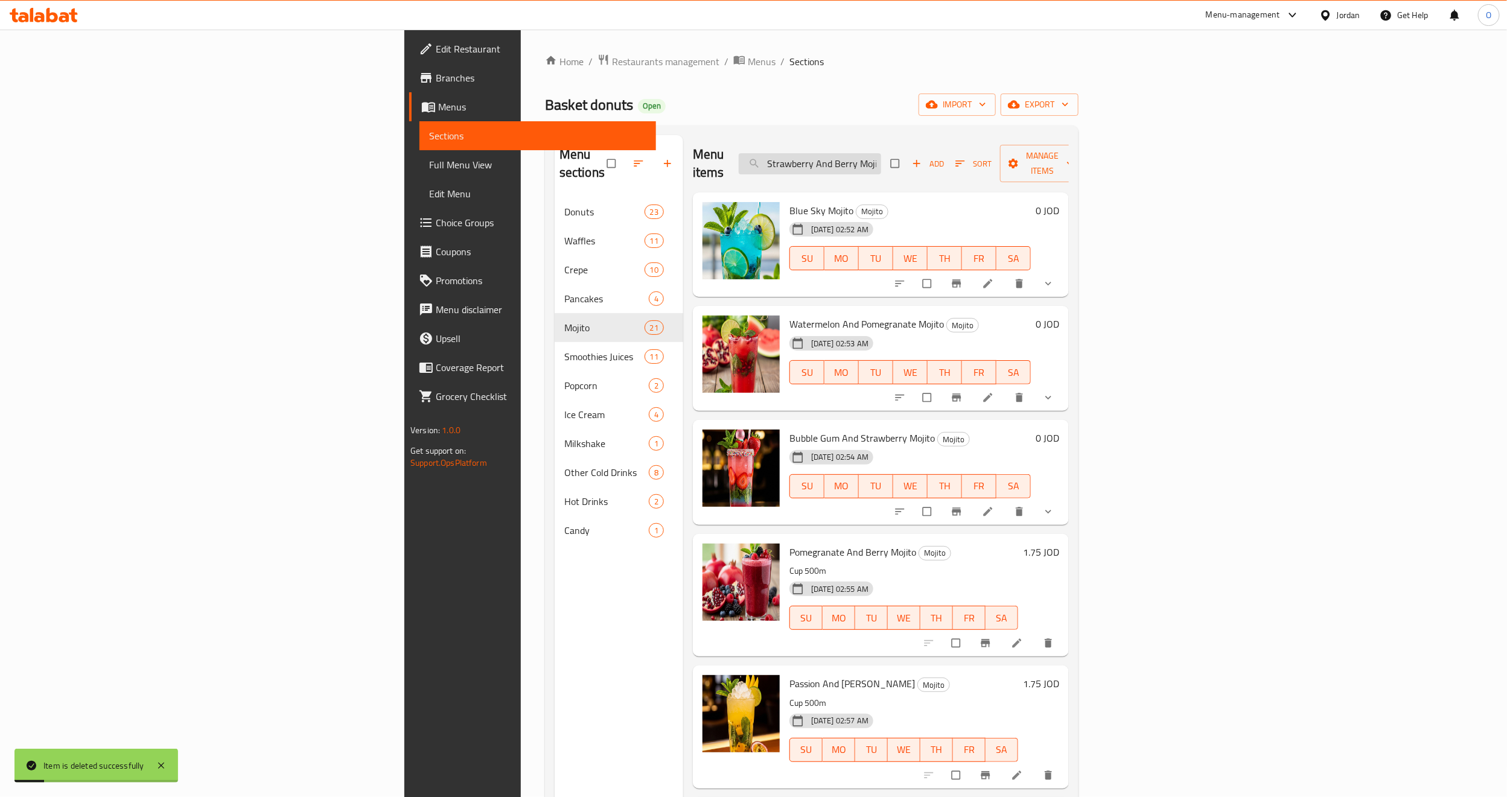
click at [881, 153] on input "Strawberry And Berry Mojito" at bounding box center [810, 163] width 142 height 21
paste input "Kiwi And Lemon"
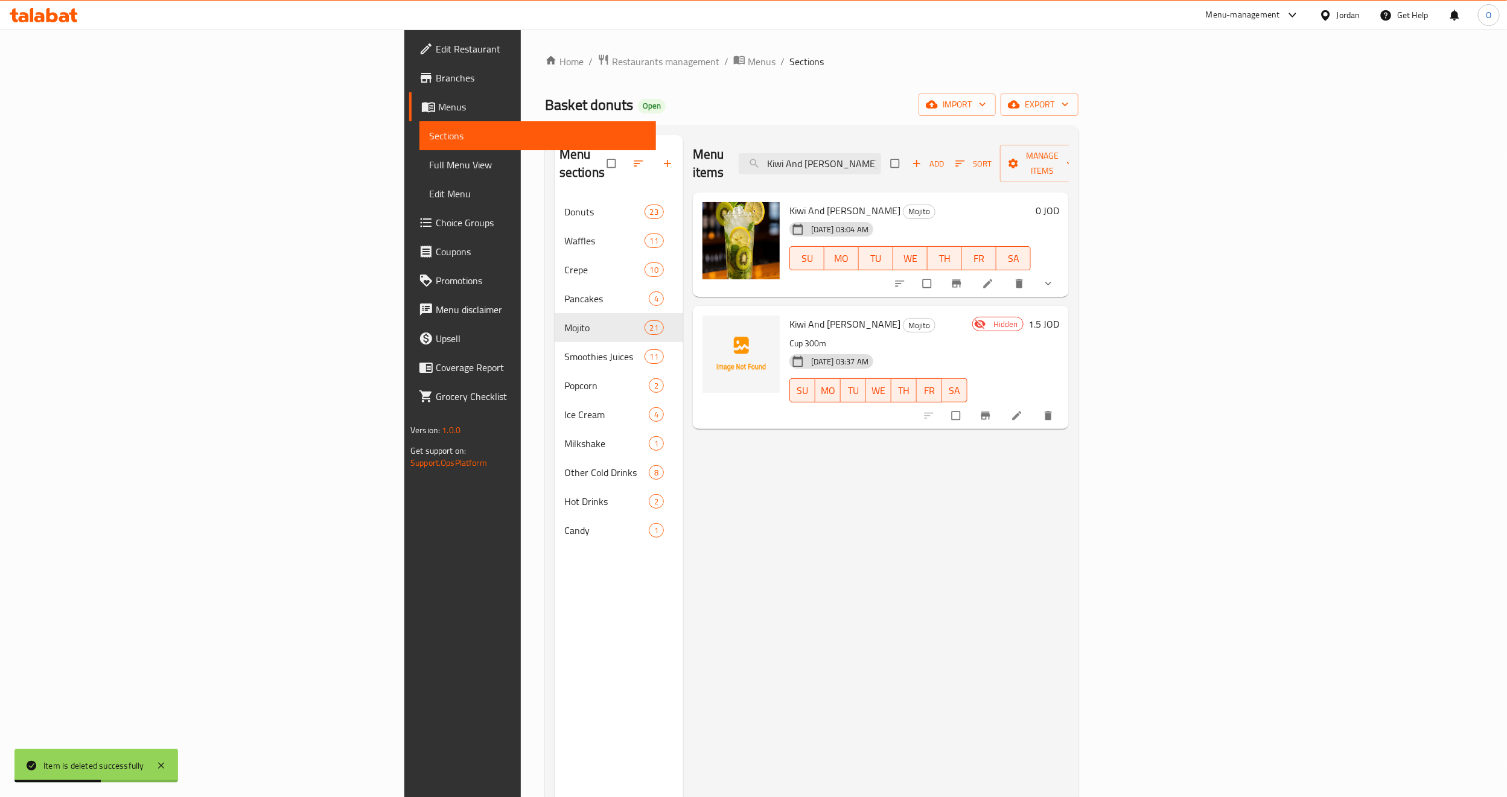
click at [1055, 410] on icon "delete" at bounding box center [1049, 416] width 12 height 12
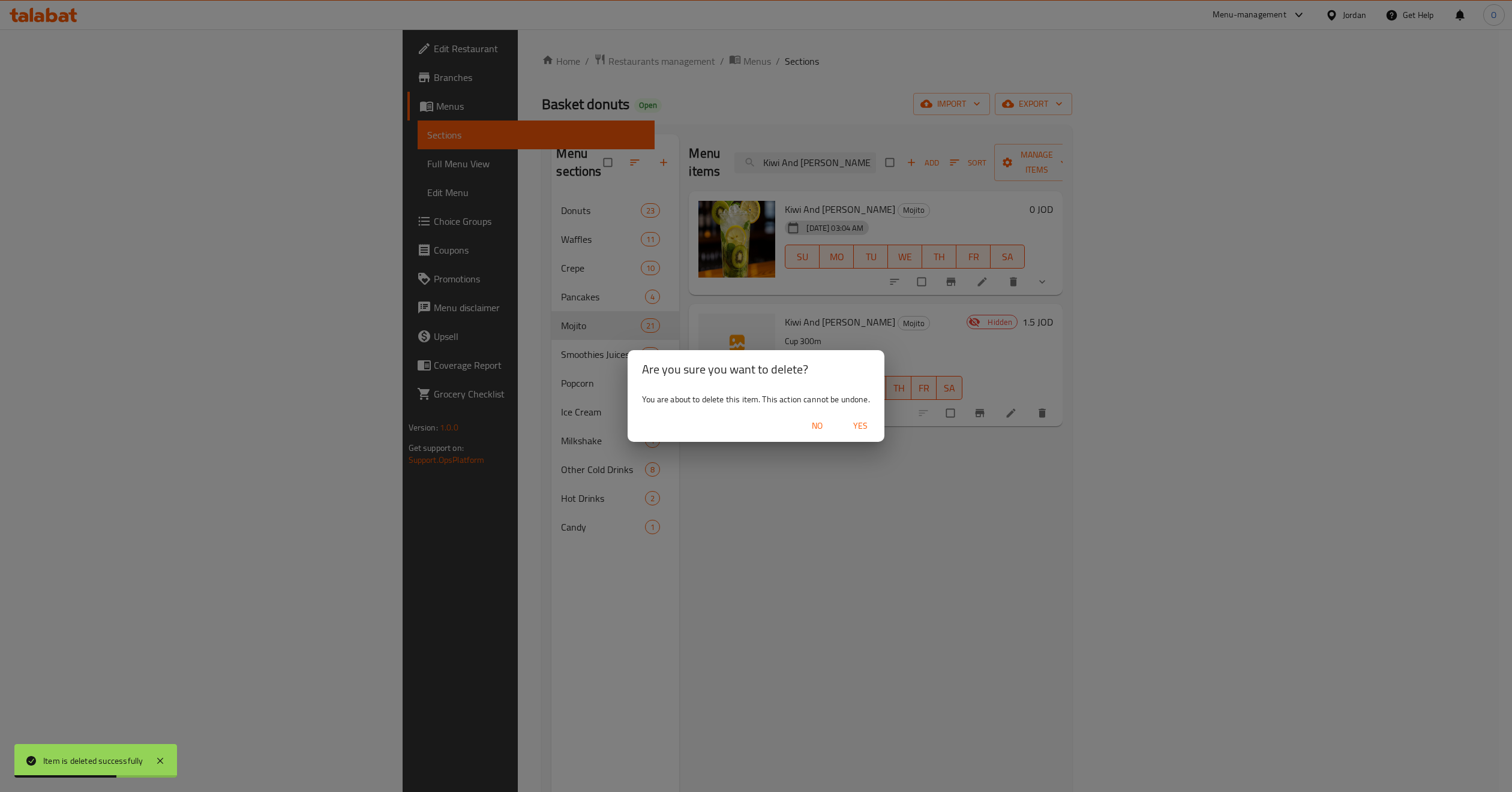
click at [861, 427] on span "Yes" at bounding box center [860, 425] width 29 height 15
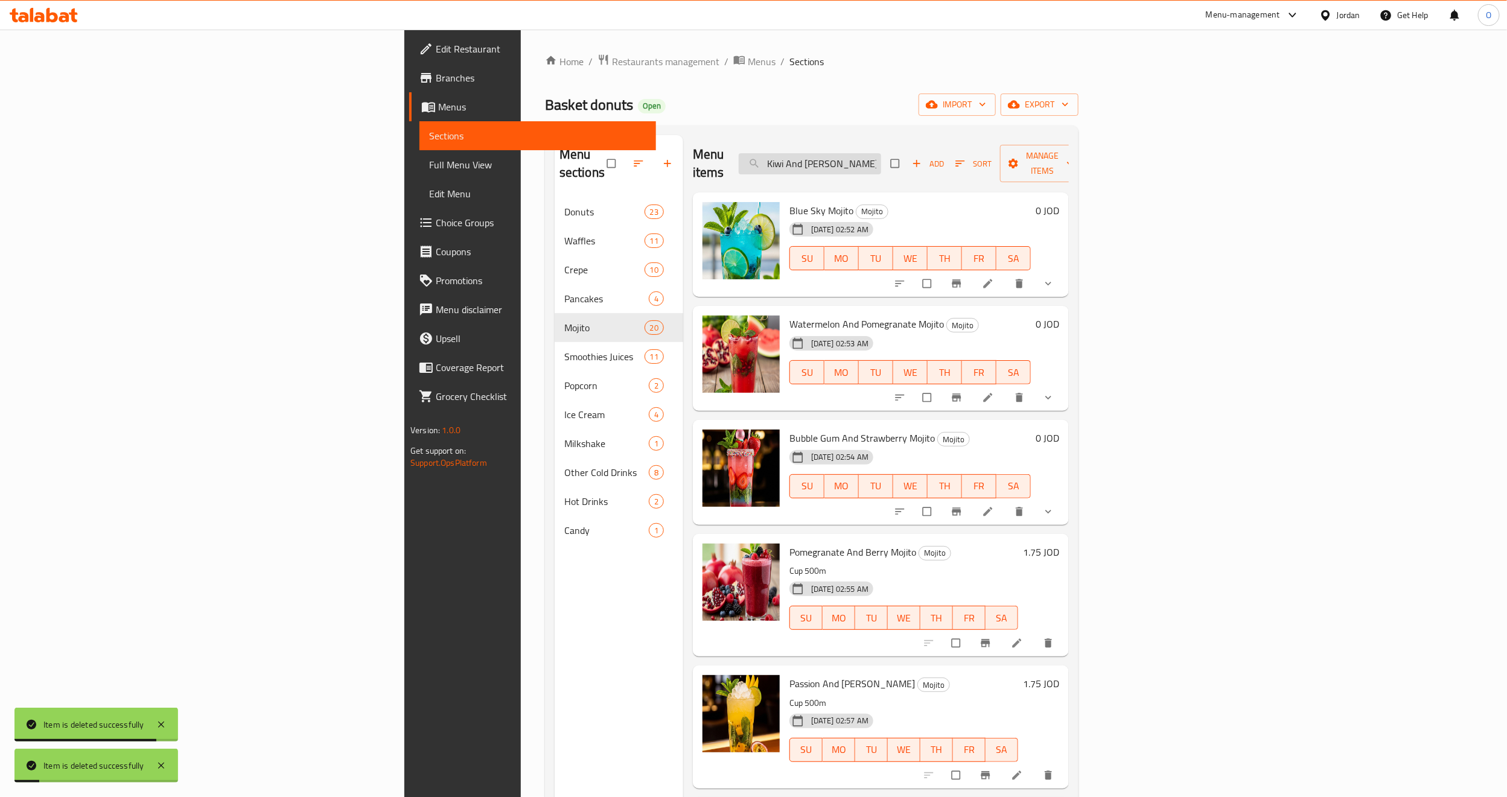
click at [881, 153] on input "Kiwi And [PERSON_NAME]" at bounding box center [810, 163] width 142 height 21
paste input "Pineapple And Coconut Mojito"
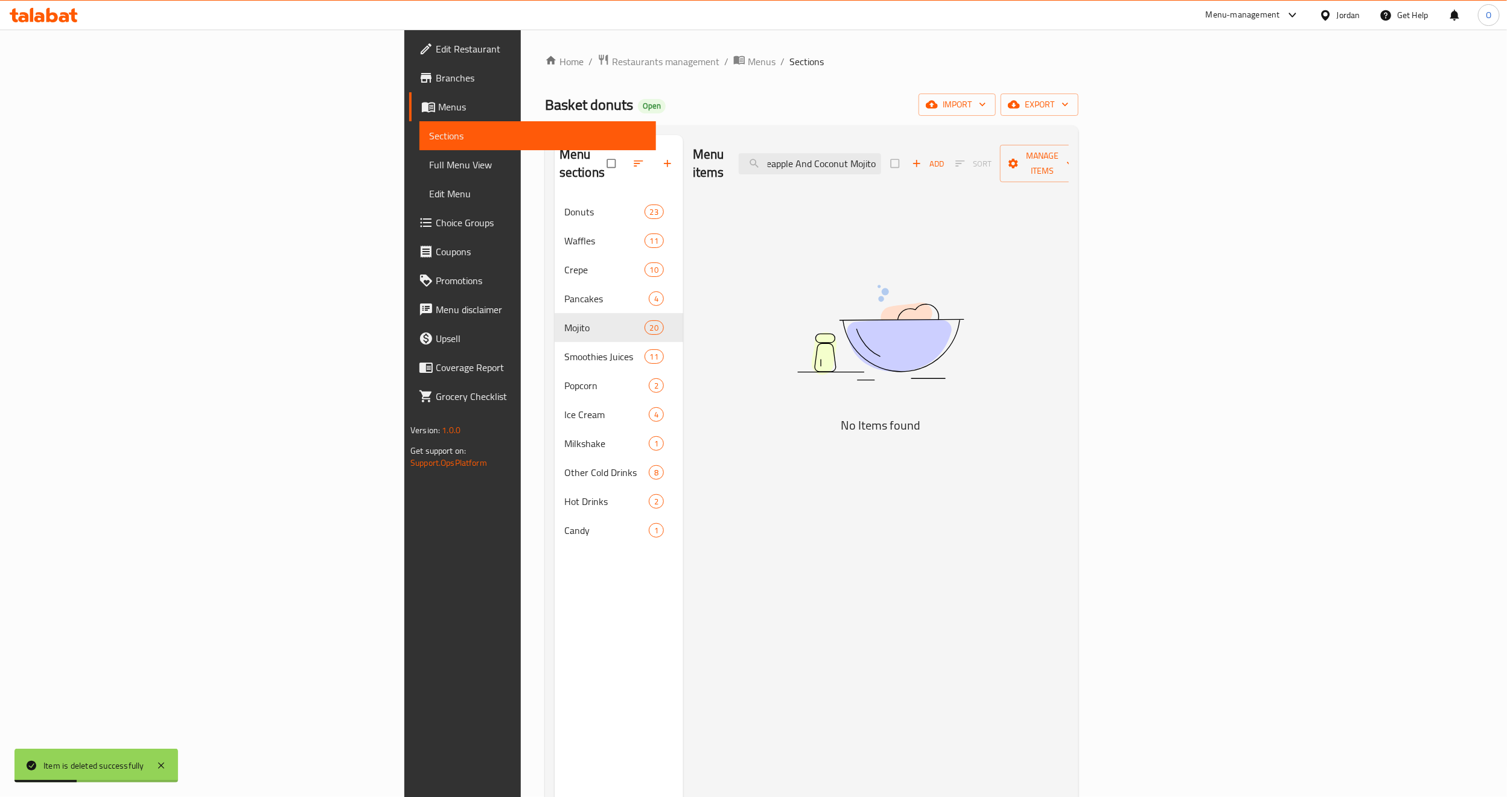
scroll to position [0, 13]
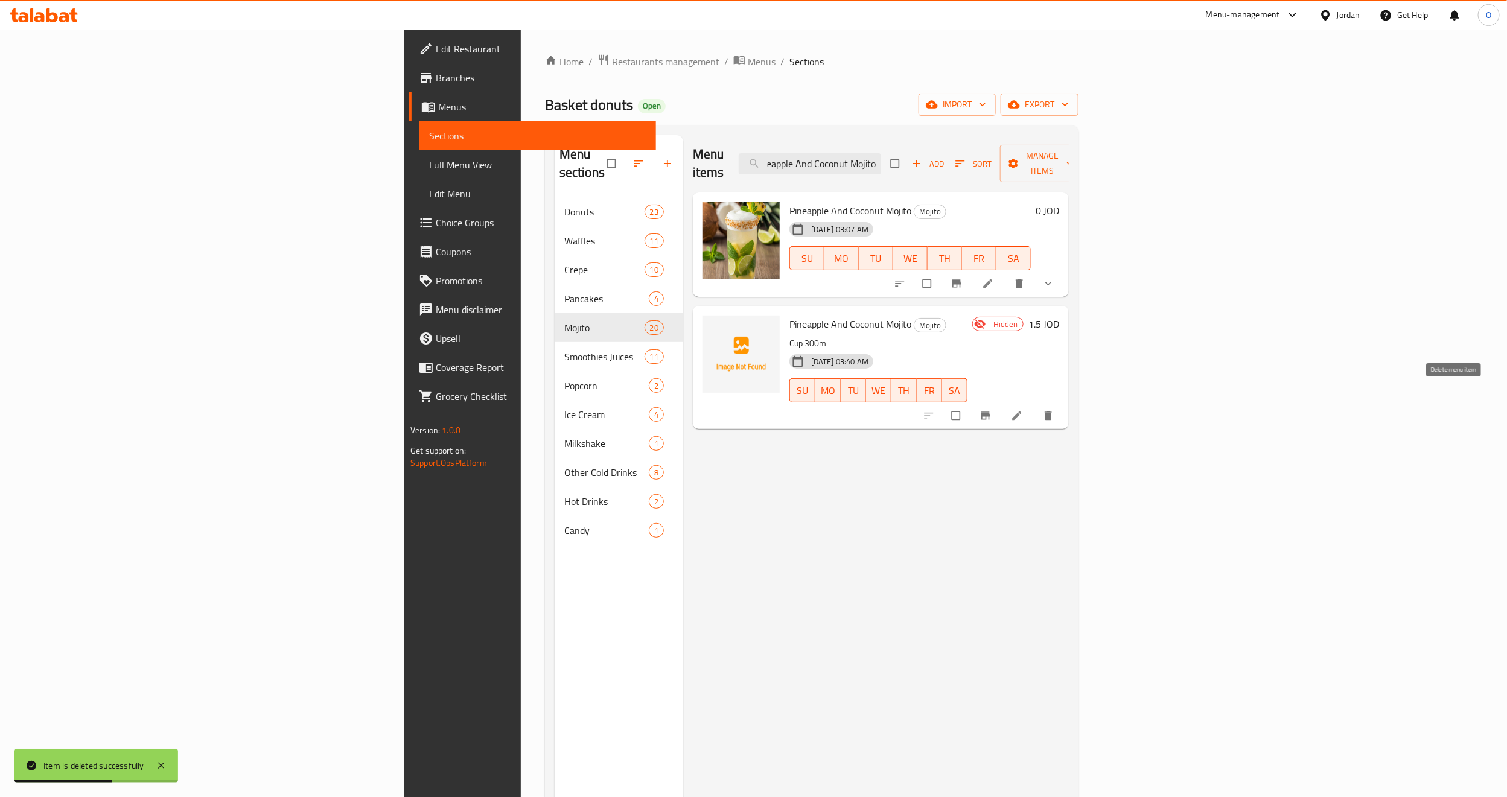
click at [1052, 411] on icon "delete" at bounding box center [1048, 415] width 7 height 9
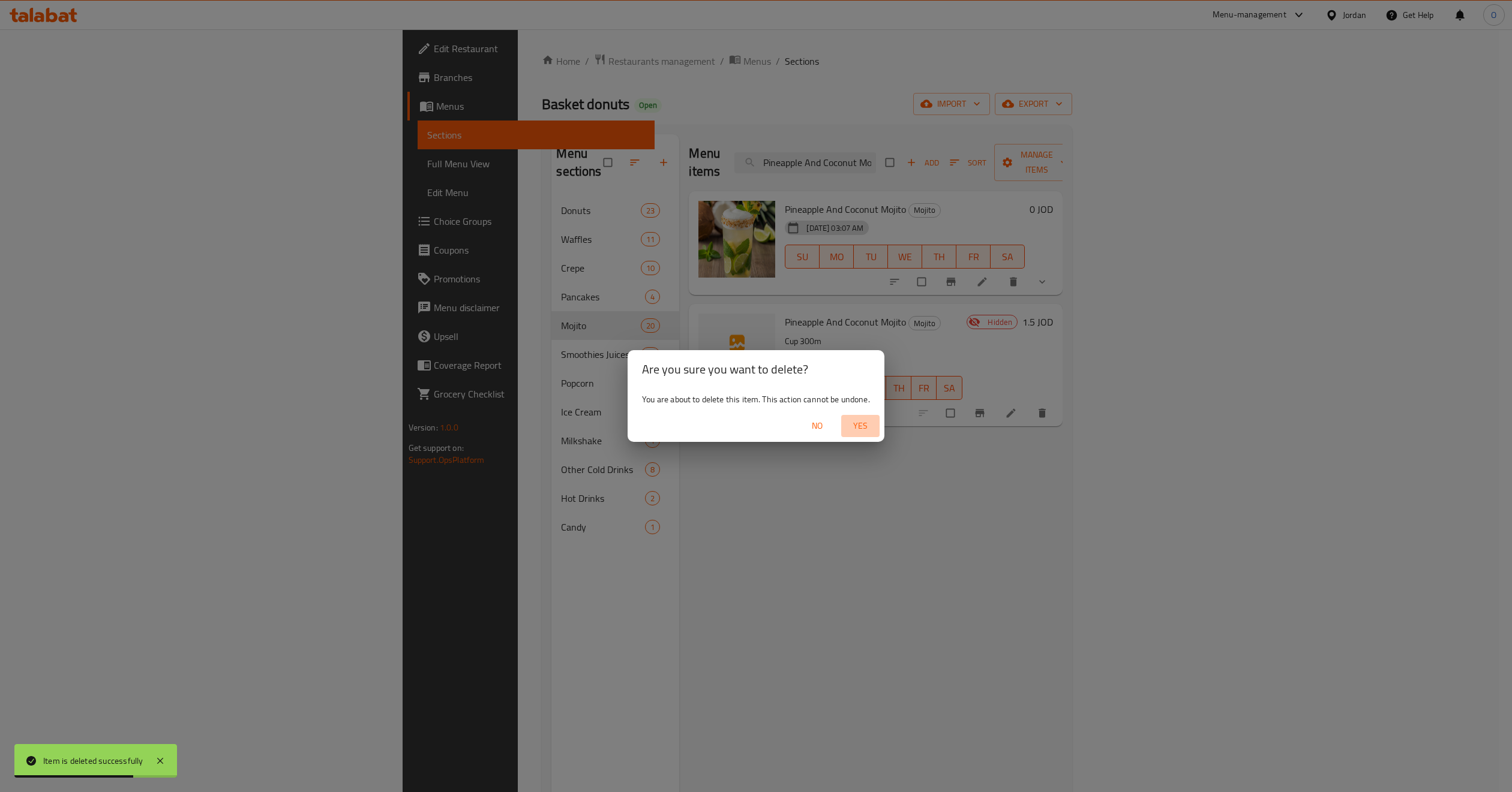
click at [852, 428] on span "Yes" at bounding box center [860, 425] width 29 height 15
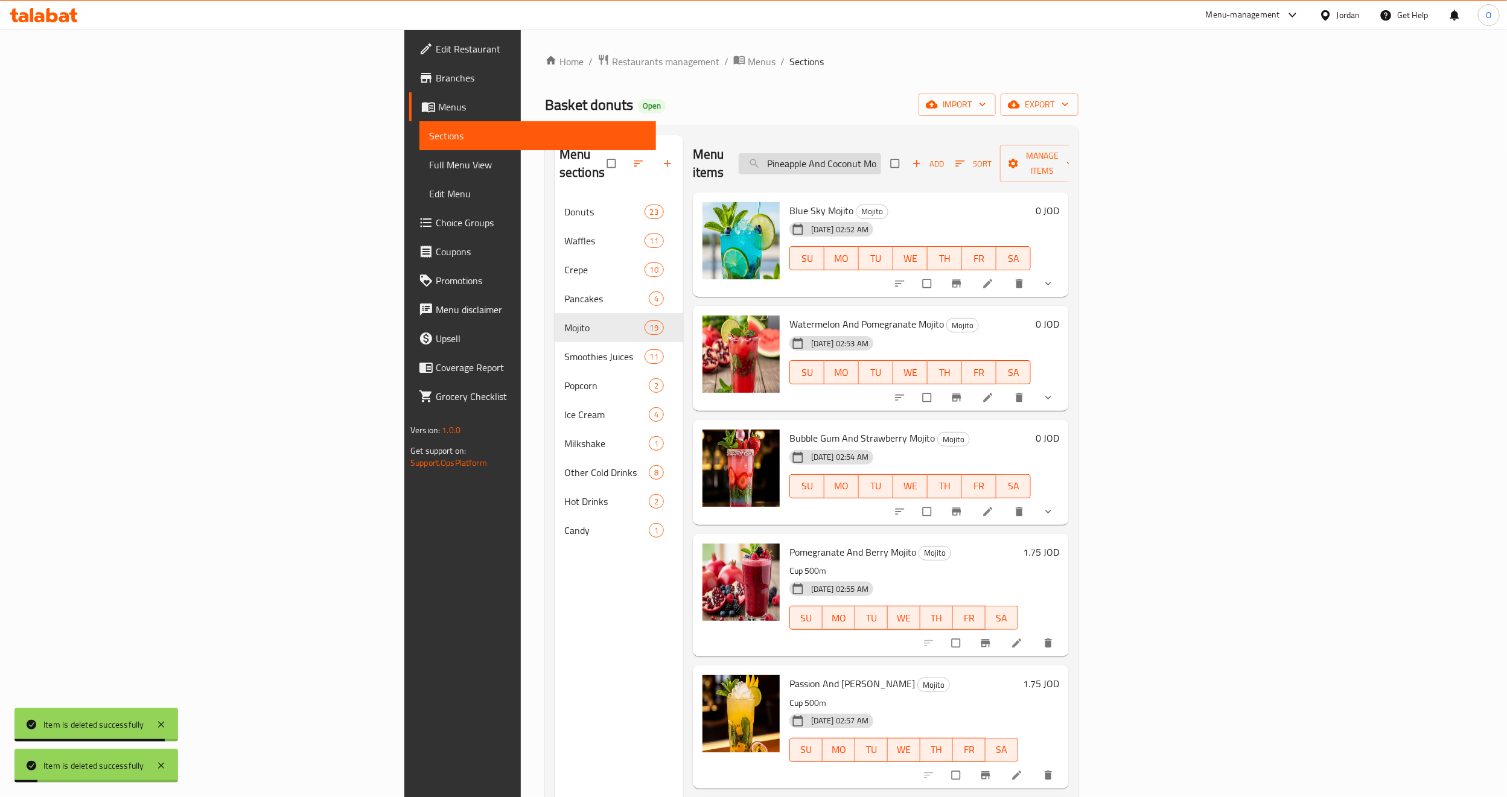
click at [881, 156] on input "Pineapple And Coconut Mojito" at bounding box center [810, 163] width 142 height 21
paste input "assion Fruit Mojito"
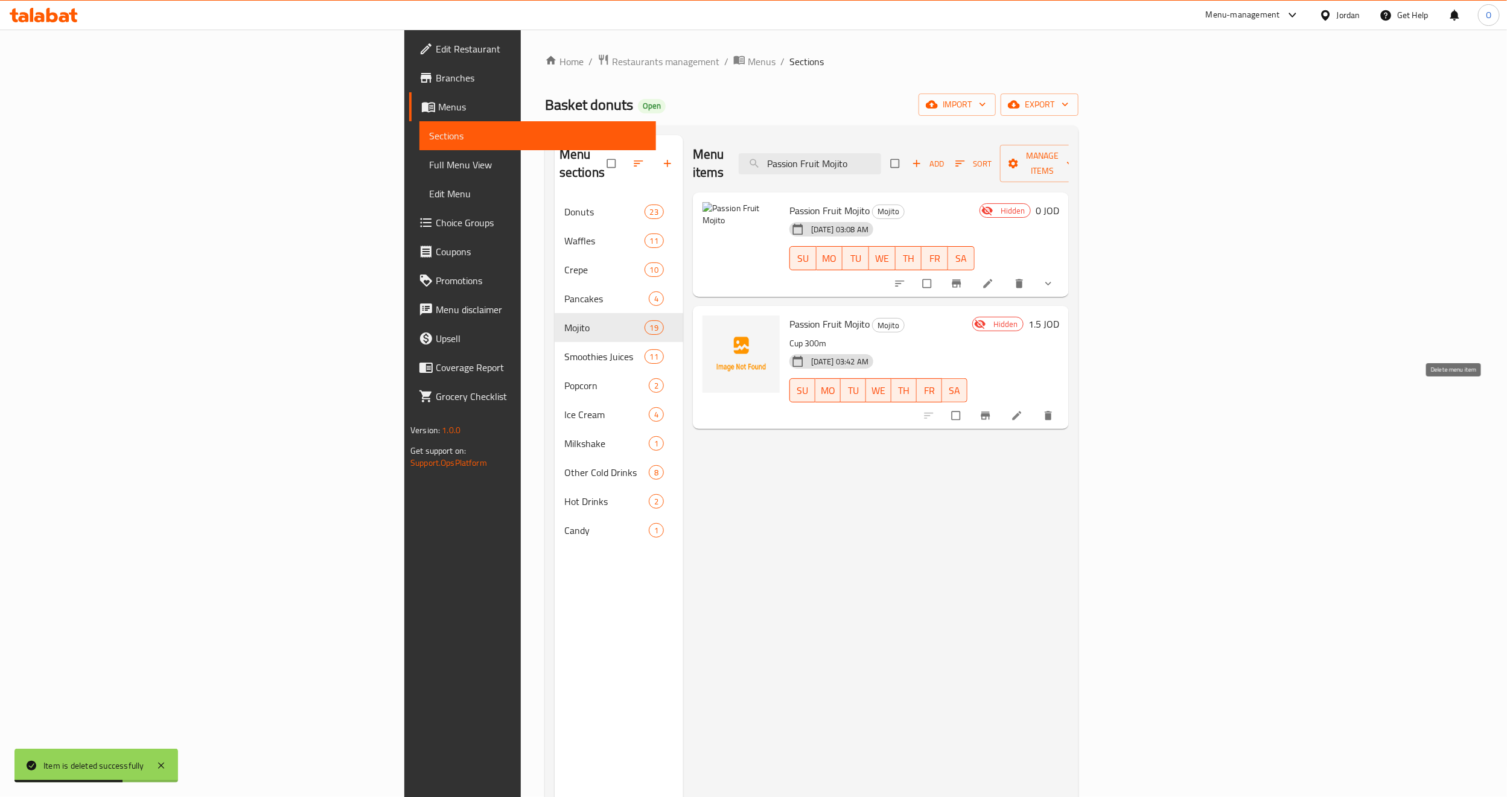
click at [1064, 407] on button "delete" at bounding box center [1049, 416] width 29 height 27
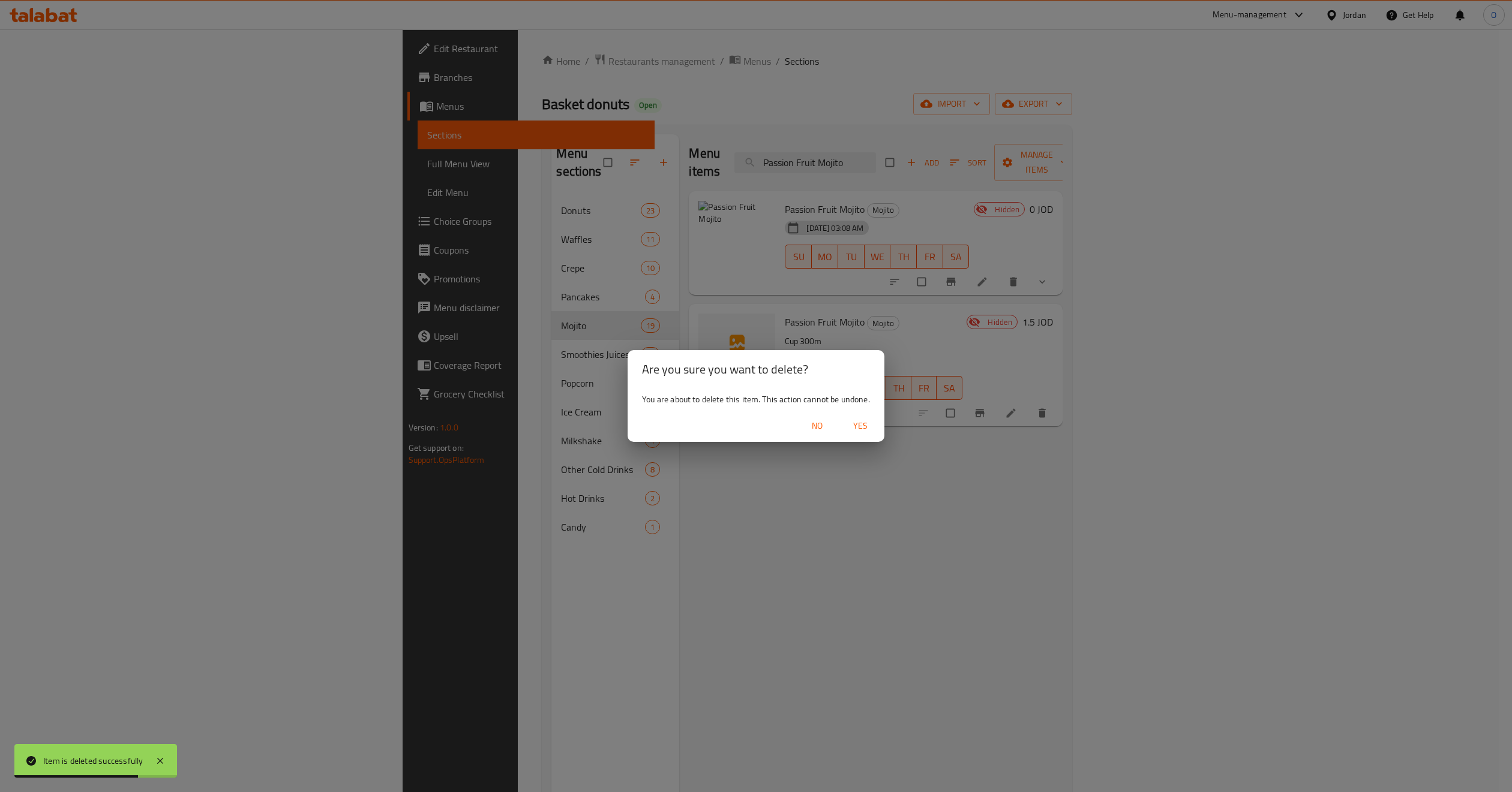
click at [864, 425] on span "Yes" at bounding box center [860, 425] width 29 height 15
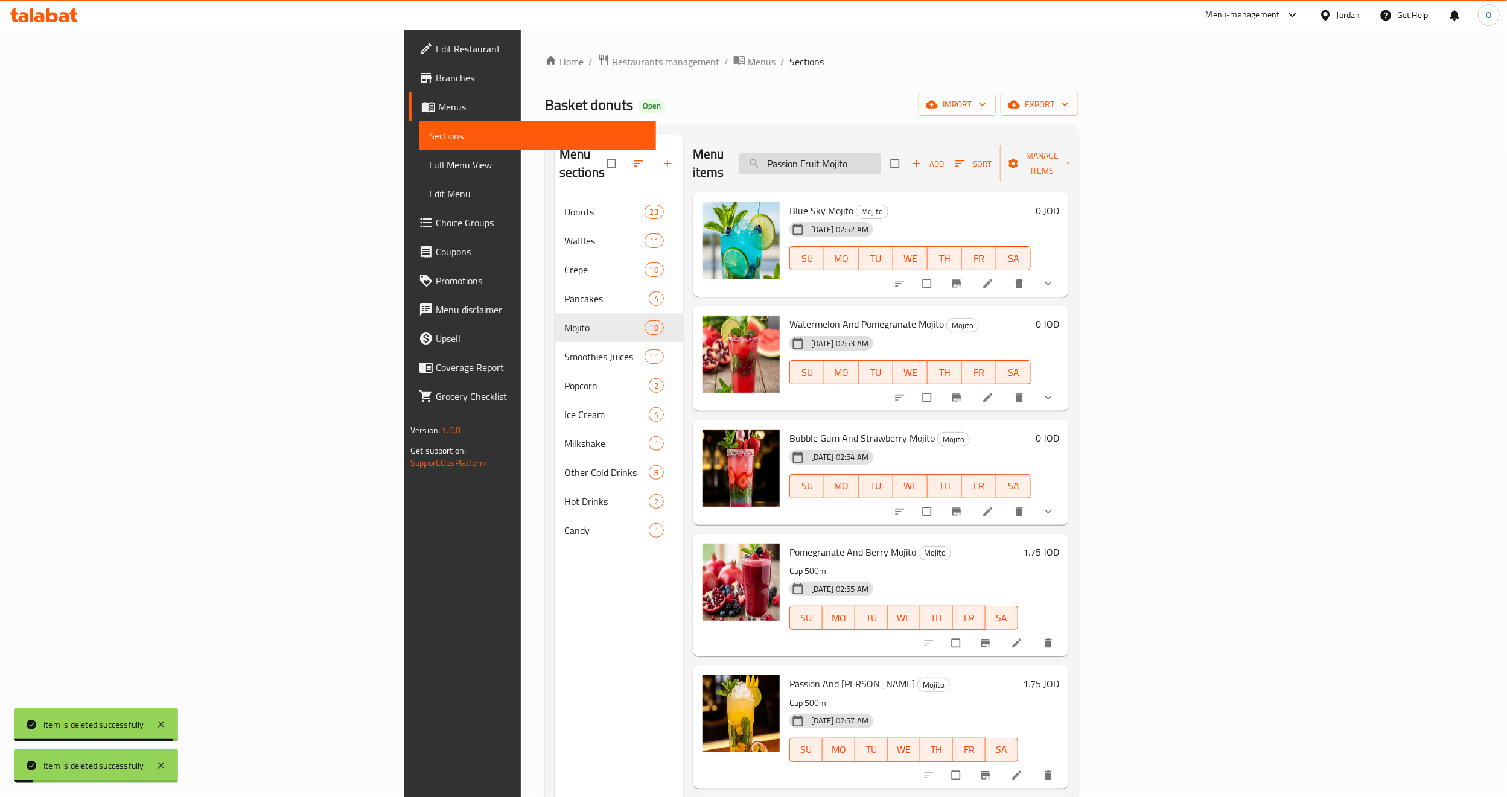
click at [881, 153] on input "Passion Fruit Mojito" at bounding box center [810, 163] width 142 height 21
paste input "Bubble Gum And Pomegranate Mojito"
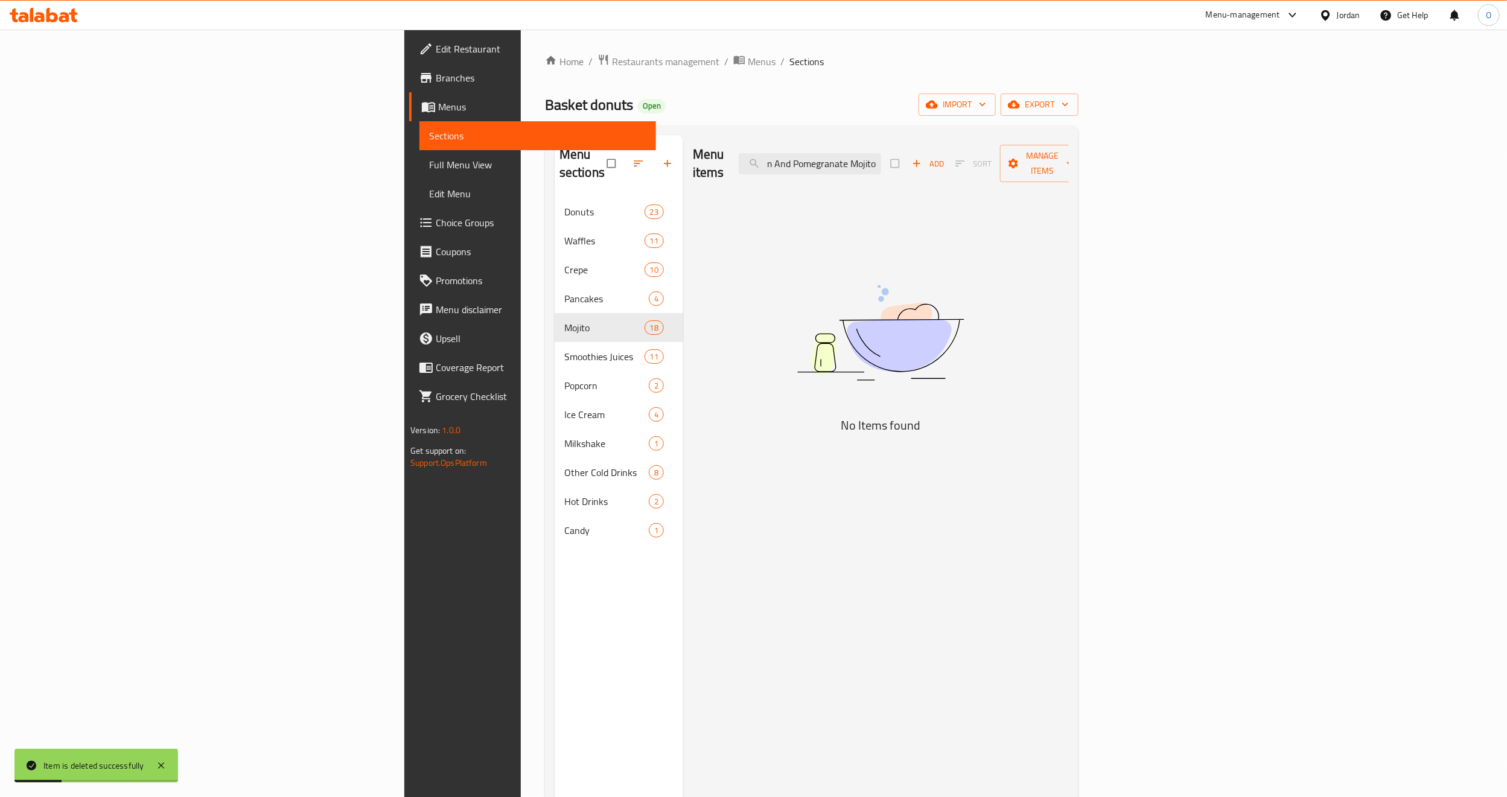
scroll to position [0, 45]
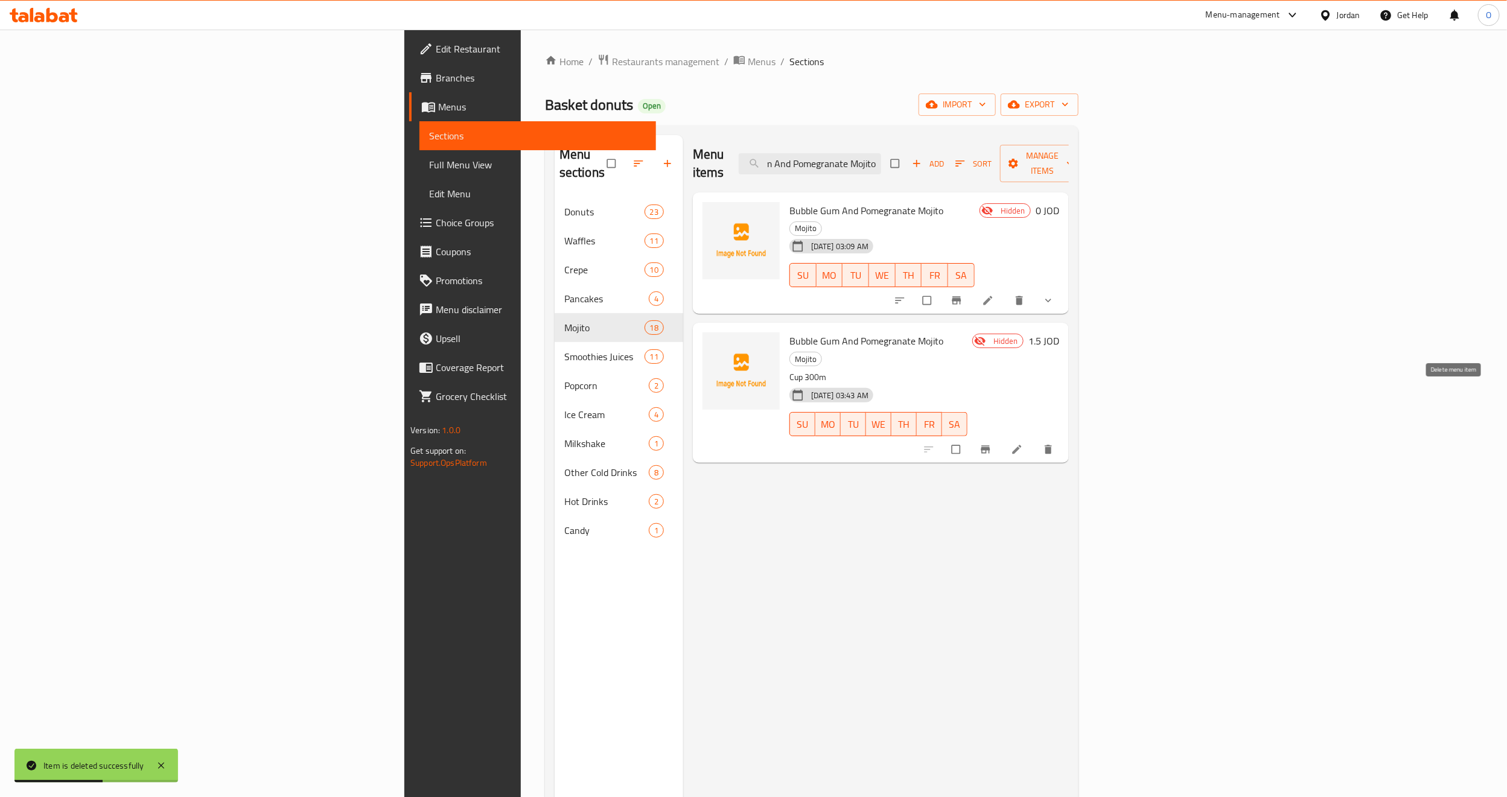
click at [1052, 445] on icon "delete" at bounding box center [1048, 449] width 7 height 9
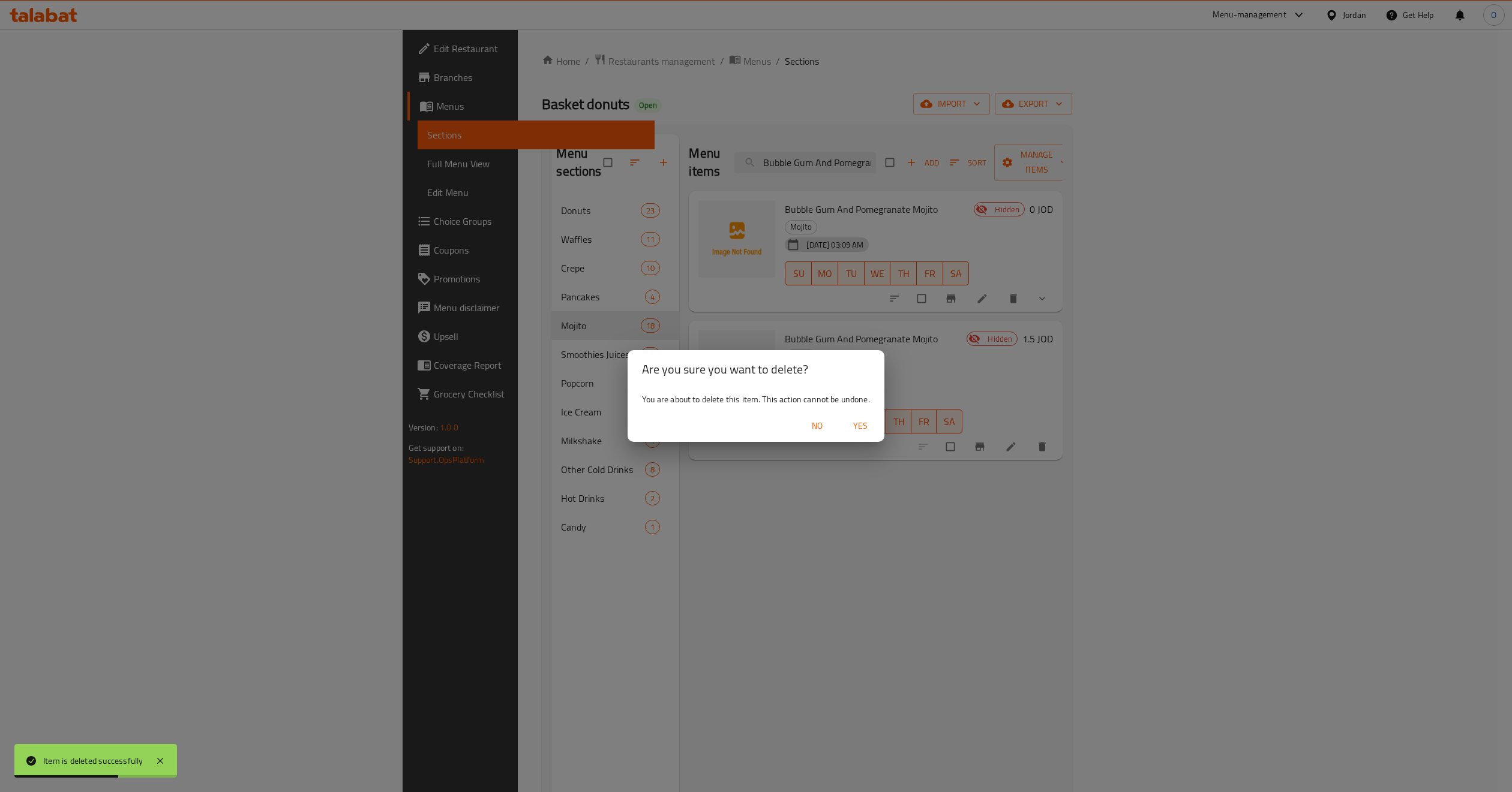
click at [870, 419] on span "Yes" at bounding box center [860, 425] width 29 height 15
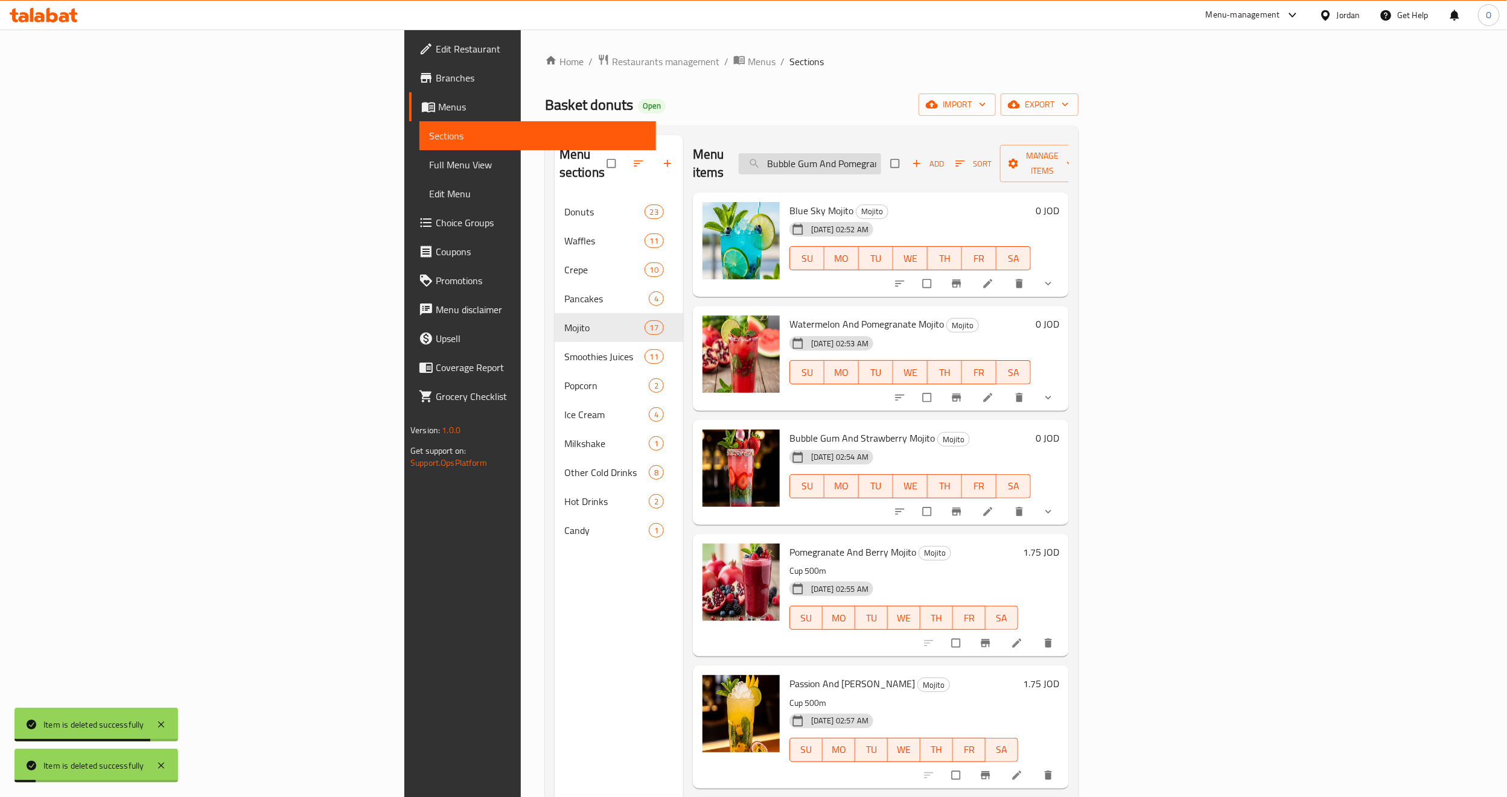
click at [881, 156] on input "Bubble Gum And Pomegranate Mojito" at bounding box center [810, 163] width 142 height 21
paste input "[PERSON_NAME] Sky"
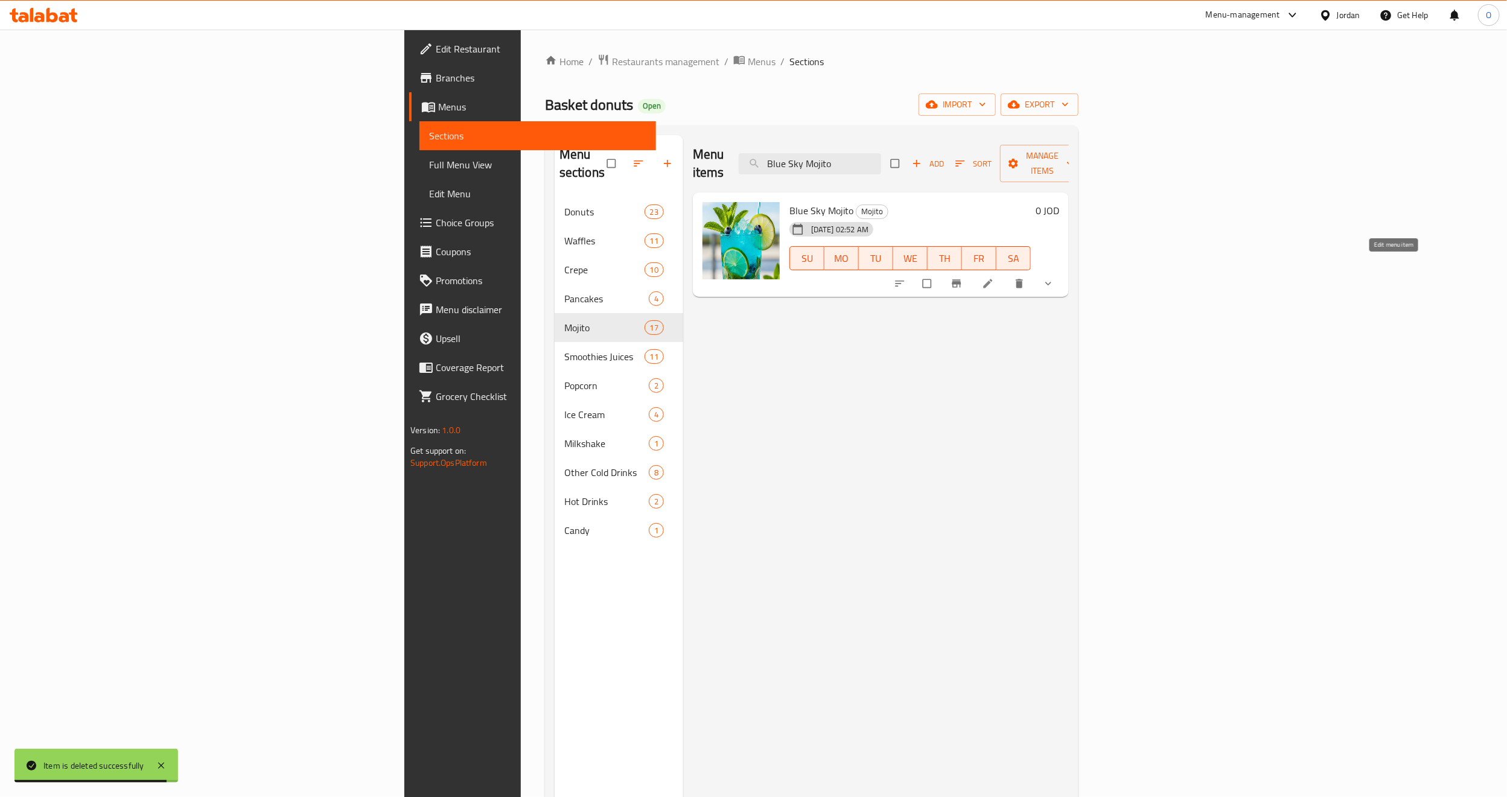
type input "Blue Sky Mojito"
click at [994, 278] on icon at bounding box center [988, 284] width 12 height 12
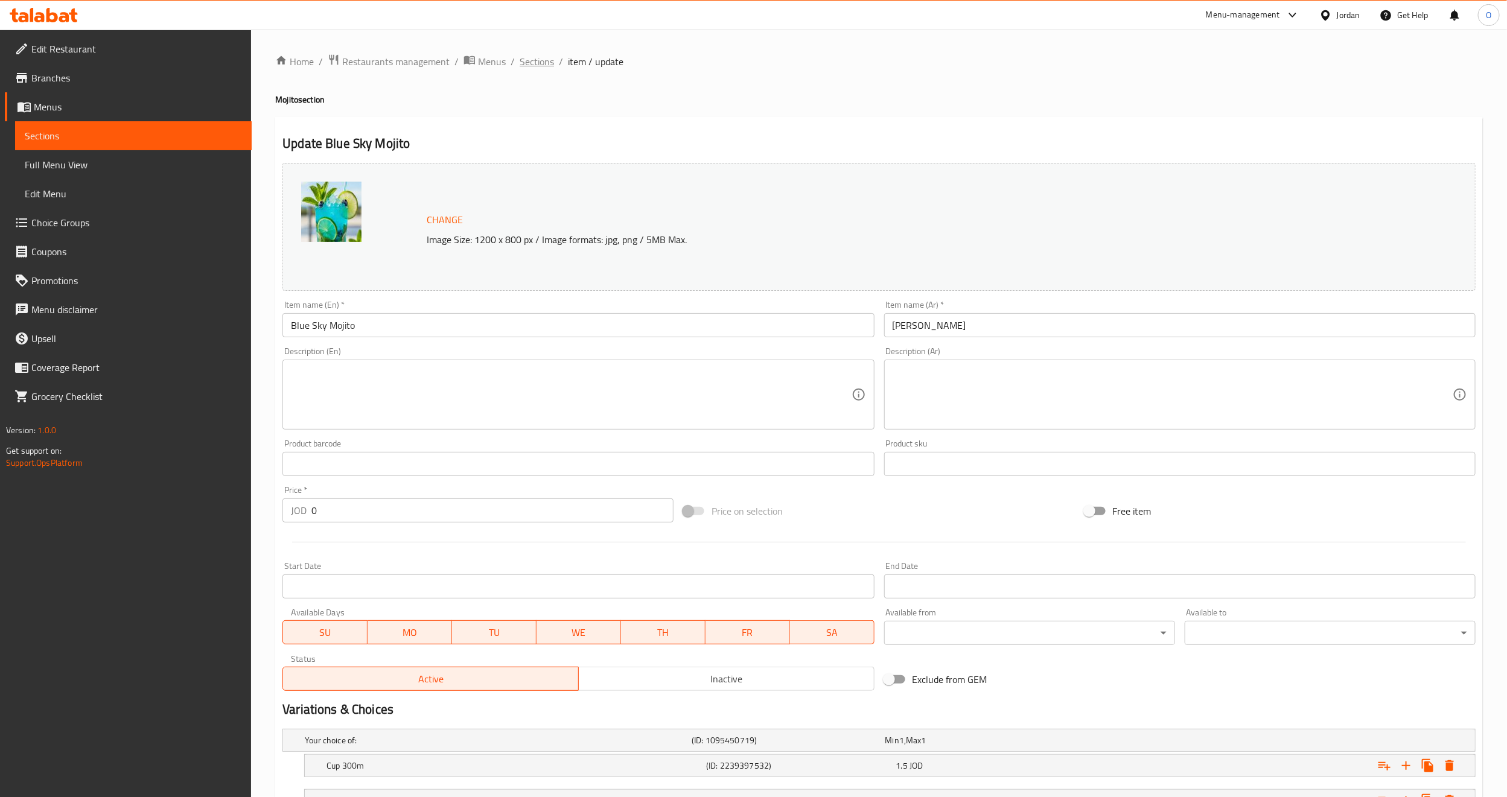
click at [531, 57] on span "Sections" at bounding box center [537, 61] width 34 height 14
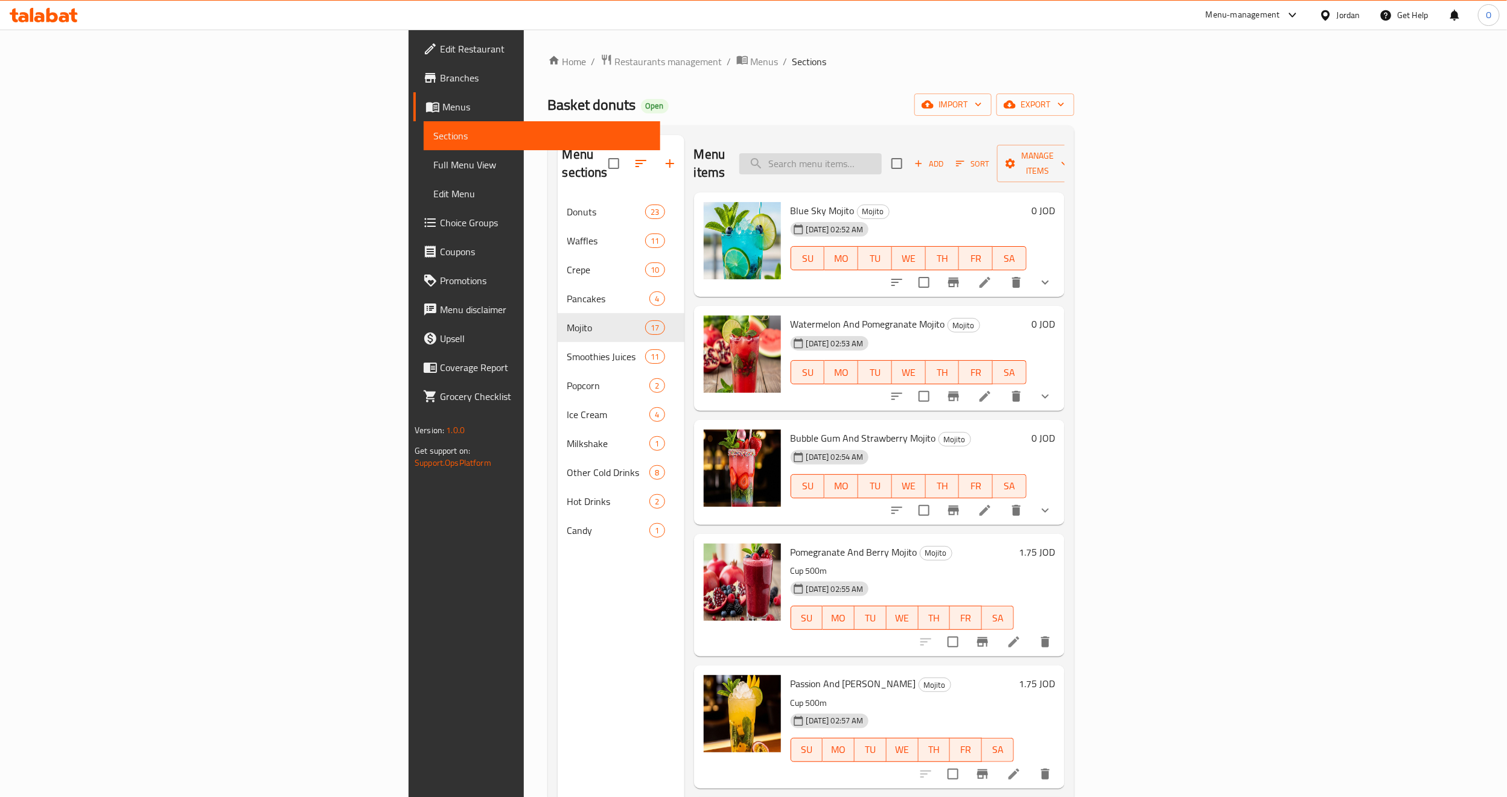
click at [882, 158] on input "search" at bounding box center [811, 163] width 142 height 21
paste input "Blue Sky Mojito"
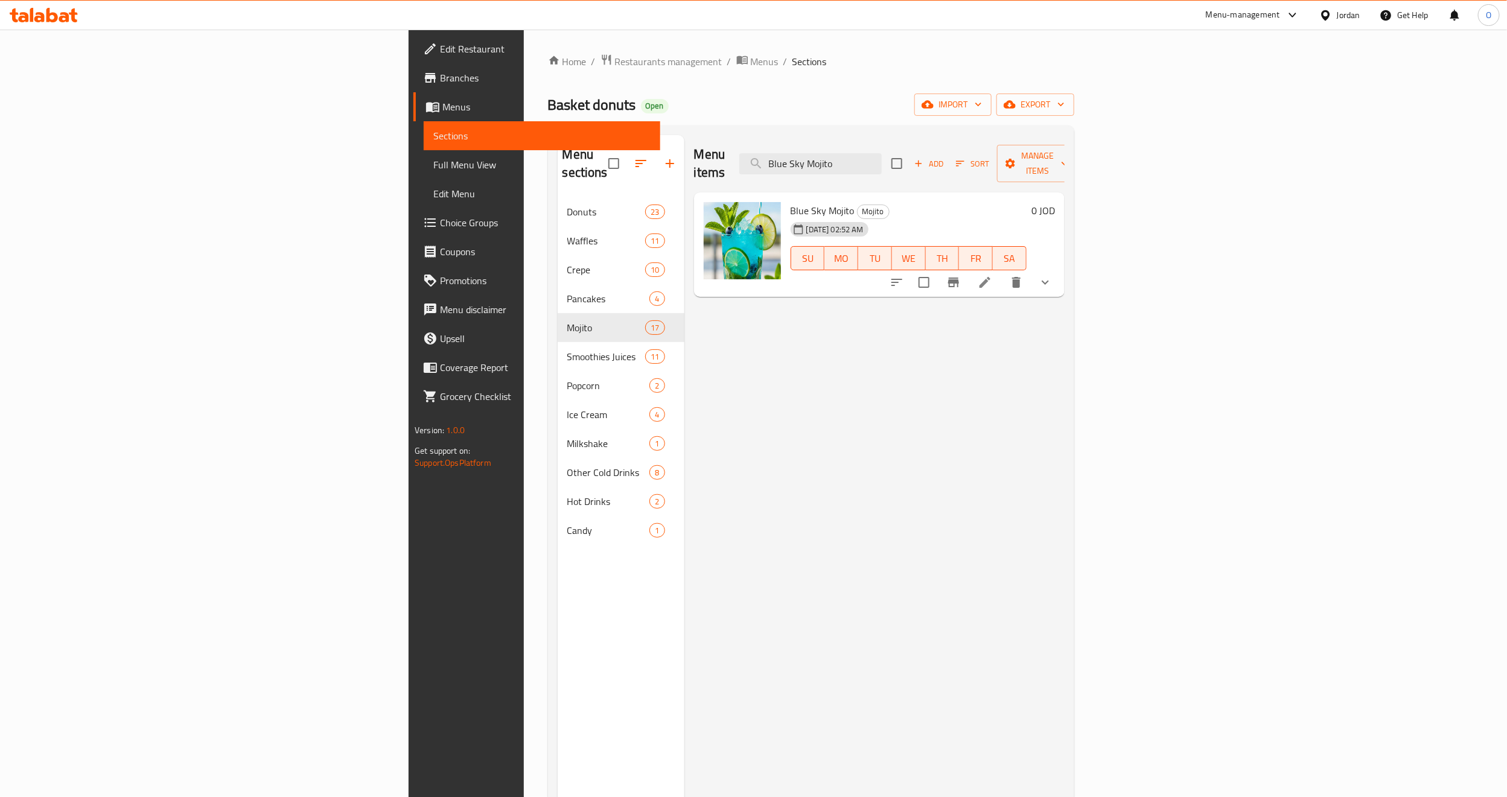
type input "Blue Sky Mojito"
